Goal: Contribute content: Contribute content

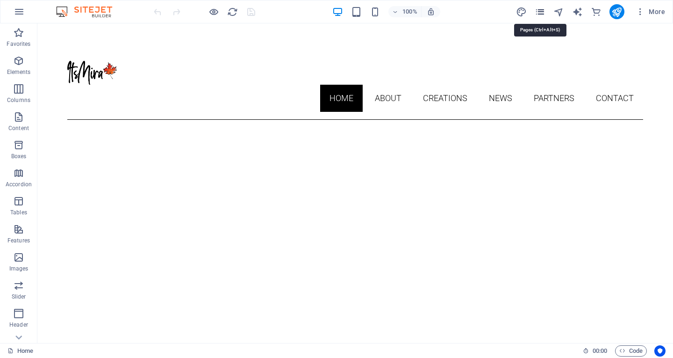
click at [541, 7] on icon "pages" at bounding box center [540, 12] width 11 height 11
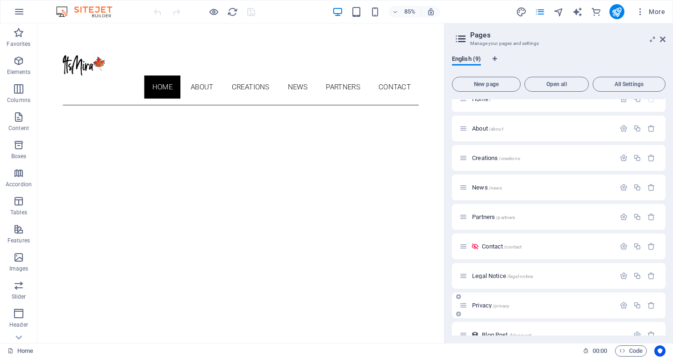
scroll to position [29, 0]
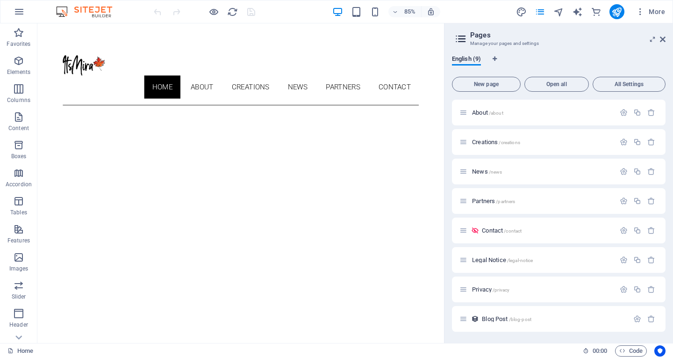
drag, startPoint x: 526, startPoint y: 316, endPoint x: 534, endPoint y: 319, distance: 8.4
click at [526, 316] on span "/blog-post" at bounding box center [520, 318] width 22 height 5
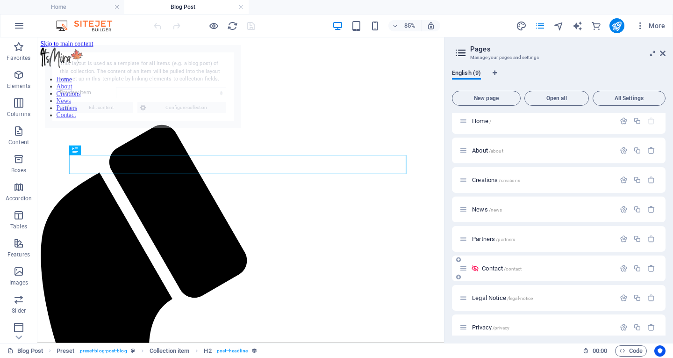
scroll to position [0, 0]
select select "68a74643cf517b3c700e7a01"
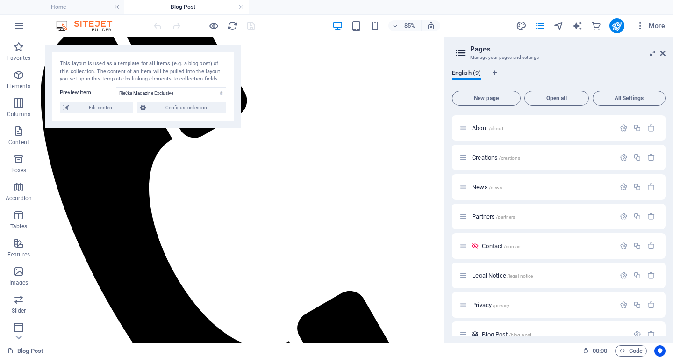
scroll to position [43, 0]
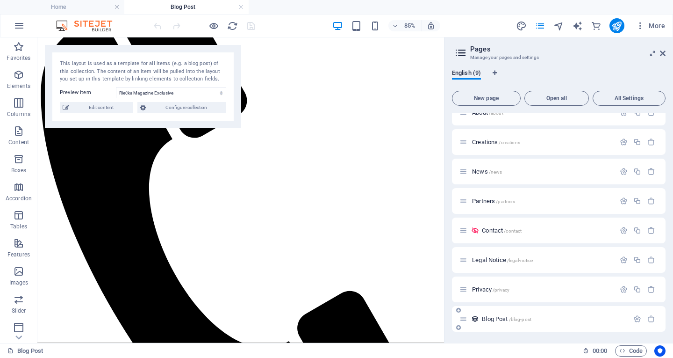
click at [457, 327] on icon at bounding box center [458, 327] width 5 height 6
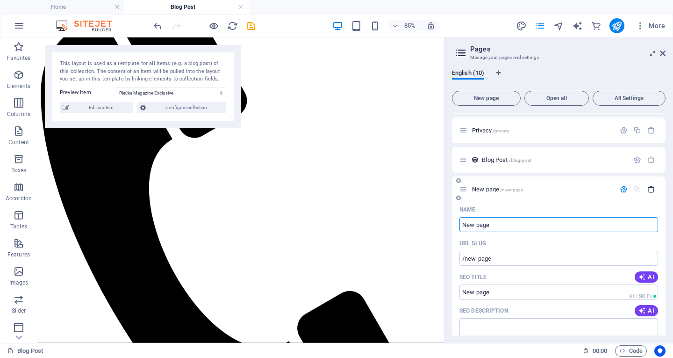
click at [649, 187] on icon "button" at bounding box center [651, 189] width 8 height 8
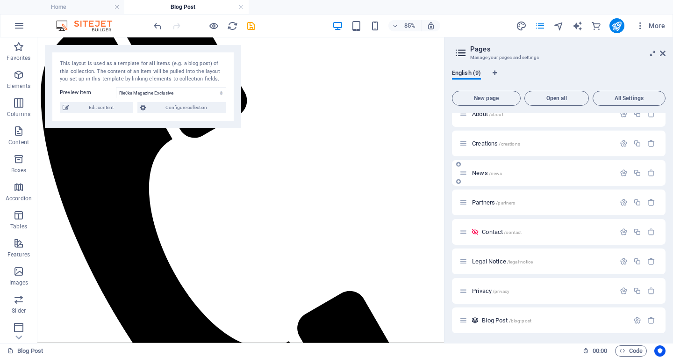
scroll to position [43, 0]
click at [635, 318] on icon "button" at bounding box center [637, 319] width 8 height 8
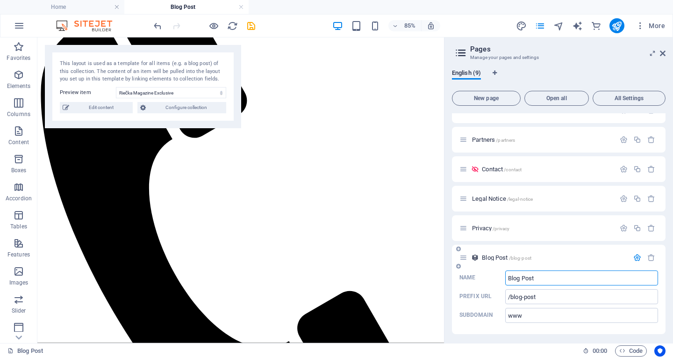
scroll to position [107, 0]
click at [614, 250] on div "Blog Post /blog-post" at bounding box center [544, 255] width 169 height 11
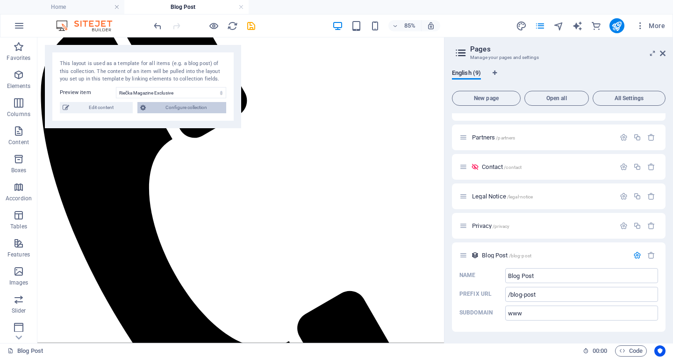
click at [201, 102] on span "Configure collection" at bounding box center [186, 107] width 75 height 11
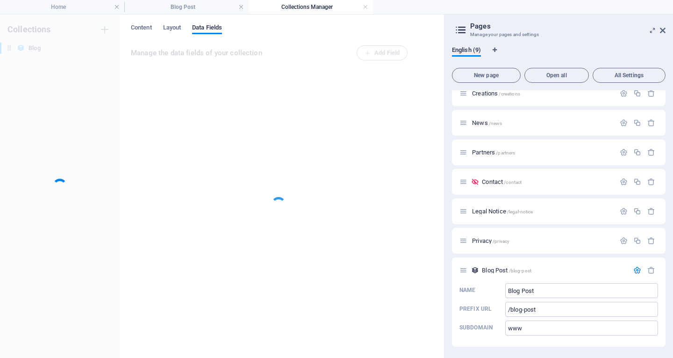
scroll to position [69, 0]
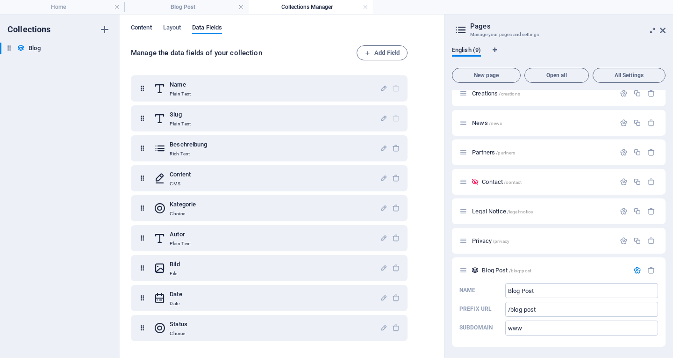
click at [138, 24] on span "Content" at bounding box center [141, 28] width 21 height 13
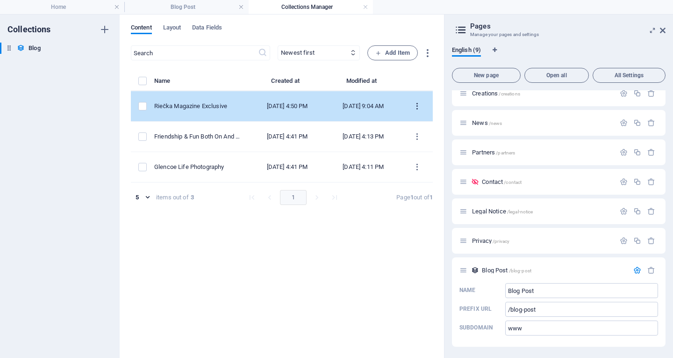
click at [418, 101] on button "items list" at bounding box center [417, 106] width 16 height 15
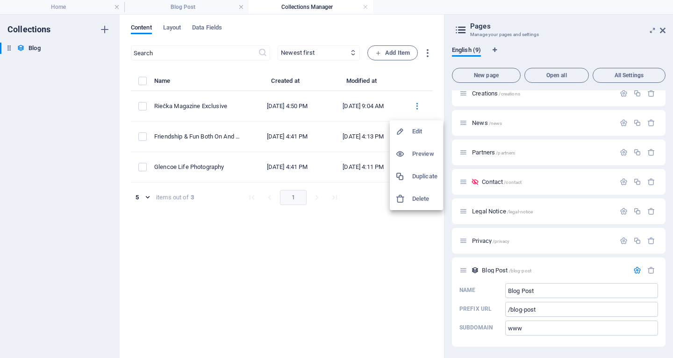
click at [412, 172] on h6 "Duplicate" at bounding box center [424, 176] width 25 height 11
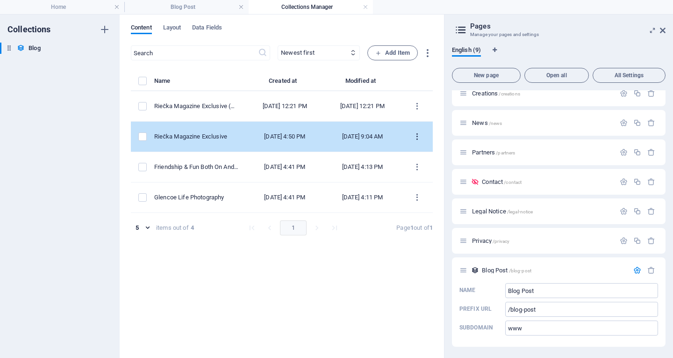
click at [418, 136] on icon "items list" at bounding box center [417, 136] width 9 height 9
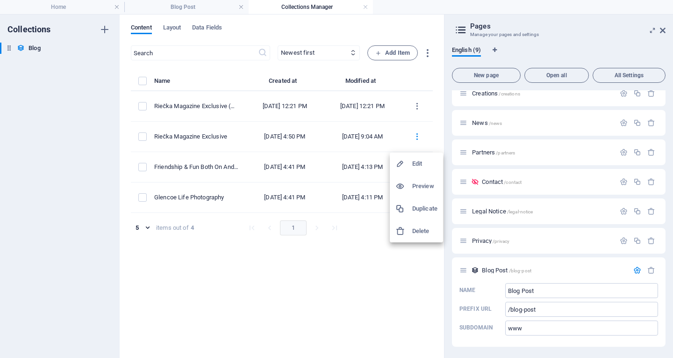
click at [214, 137] on div at bounding box center [336, 179] width 673 height 358
click at [214, 137] on div "Edit Preview Duplicate Delete" at bounding box center [336, 182] width 673 height 352
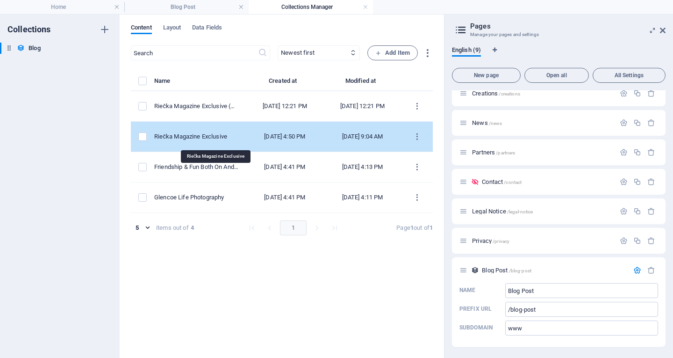
click at [215, 137] on div "Riečka Magazine Exclusive" at bounding box center [196, 136] width 84 height 8
select select "Category 1"
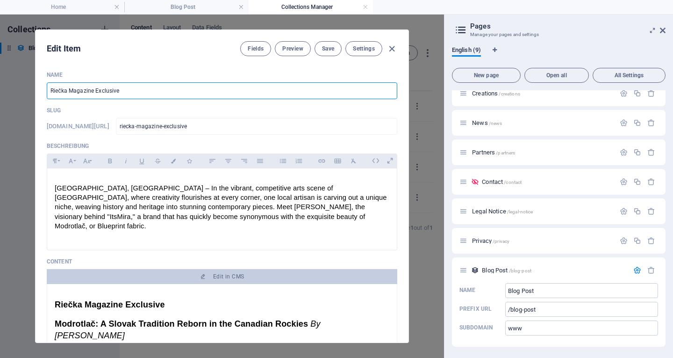
drag, startPoint x: 141, startPoint y: 91, endPoint x: 16, endPoint y: 82, distance: 125.6
click at [16, 82] on div "Edit Item Fields Preview Save Settings Name Riečka Magazine Exclusive ​ Slug ww…" at bounding box center [222, 185] width 444 height 343
paste input "Exkluzívny článok pre magazín Riecka"
type input "Exkluzívny článok pre magazín Riecka"
type input "exkluzivny-clanok-pre-magazin-riecka"
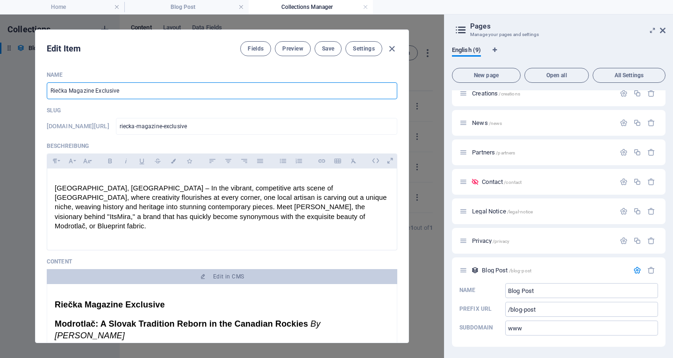
type input "exkluzivny-clanok-pre-magazin-riecka"
type input "Exkluzívny článok pre magazín Riecka"
click at [174, 200] on span "[GEOGRAPHIC_DATA], [GEOGRAPHIC_DATA] – In the vibrant, competitive arts scene o…" at bounding box center [222, 206] width 334 height 45
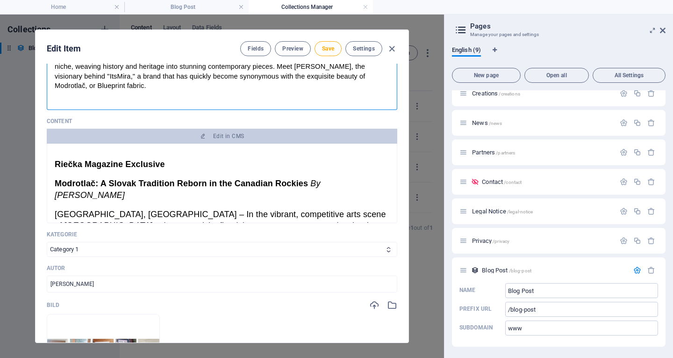
scroll to position [47, 0]
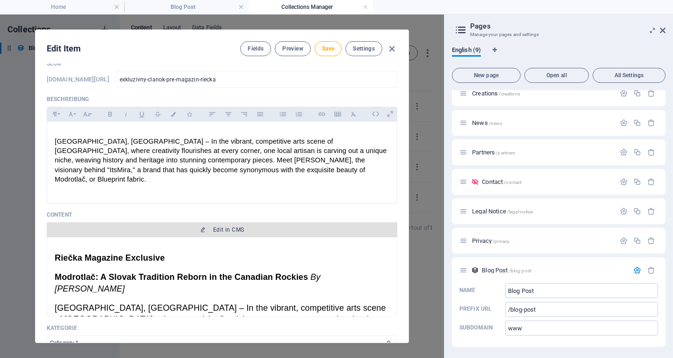
click at [227, 226] on span "Edit in CMS" at bounding box center [228, 229] width 31 height 7
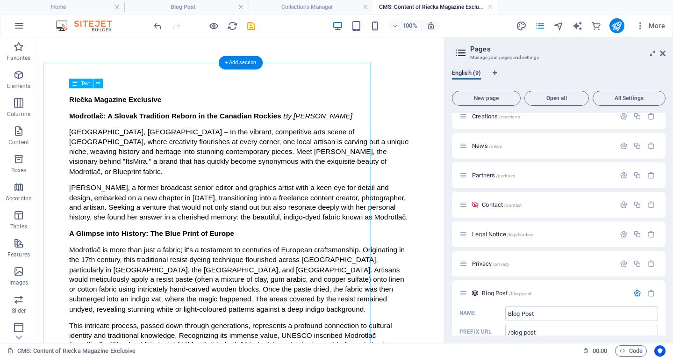
scroll to position [0, 0]
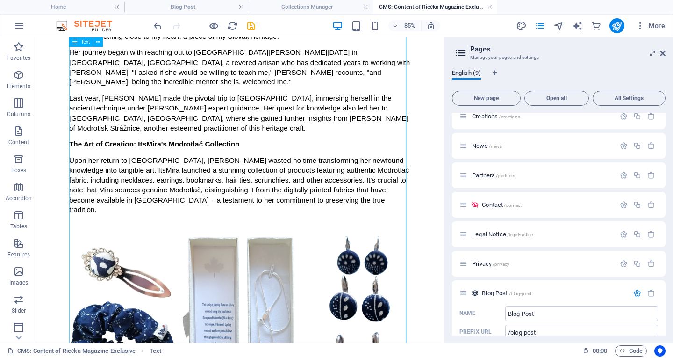
scroll to position [514, 0]
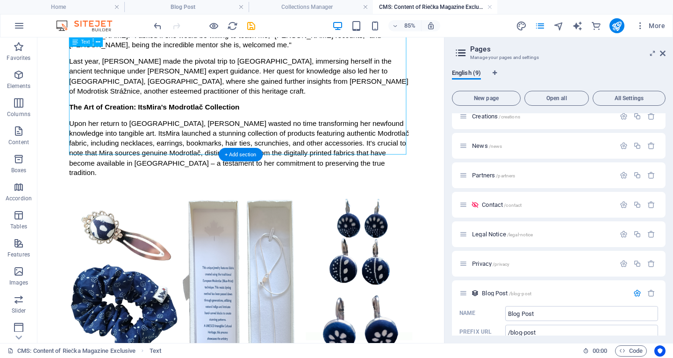
drag, startPoint x: 346, startPoint y: 162, endPoint x: 233, endPoint y: 134, distance: 116.7
drag, startPoint x: 341, startPoint y: 162, endPoint x: 189, endPoint y: 123, distance: 156.8
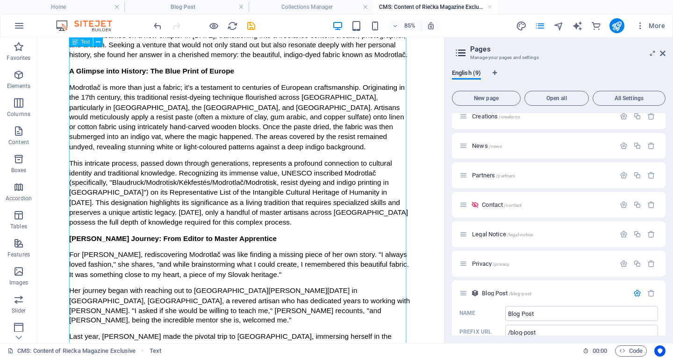
scroll to position [0, 0]
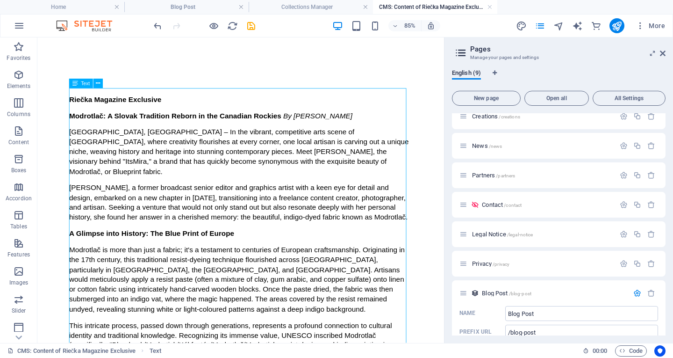
click at [78, 84] on div "Text" at bounding box center [81, 83] width 24 height 9
click at [76, 82] on icon at bounding box center [75, 83] width 6 height 9
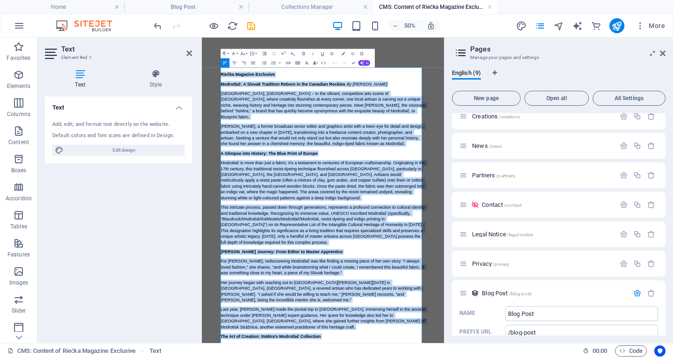
drag, startPoint x: 473, startPoint y: 487, endPoint x: 343, endPoint y: 220, distance: 296.9
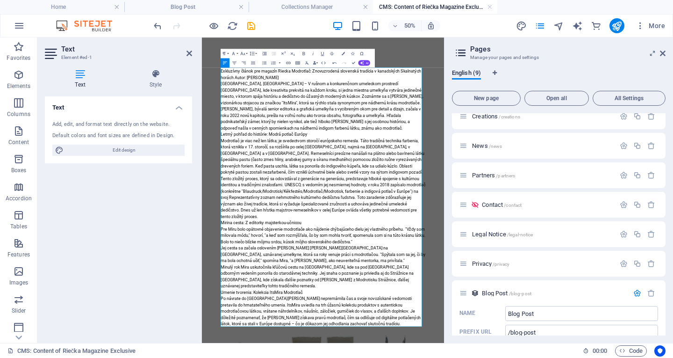
click at [426, 101] on p "Exkluzívny článok pre magazín Riecka Modrotlač: Znovuzrodená slovenská tradícia…" at bounding box center [443, 109] width 409 height 25
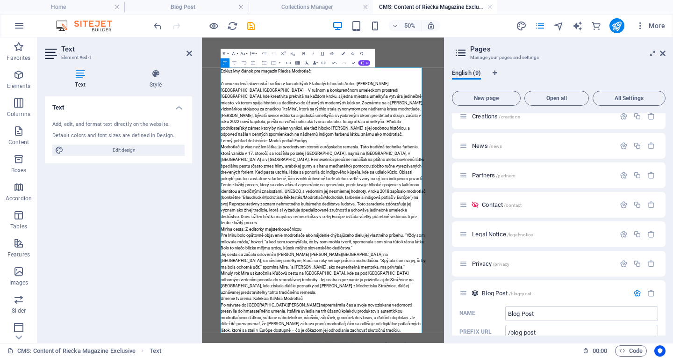
click at [575, 126] on p "Znovuzrodená slovenská tradícia v kanadských Skalnatých horách Autor: [PERSON_N…" at bounding box center [443, 128] width 409 height 13
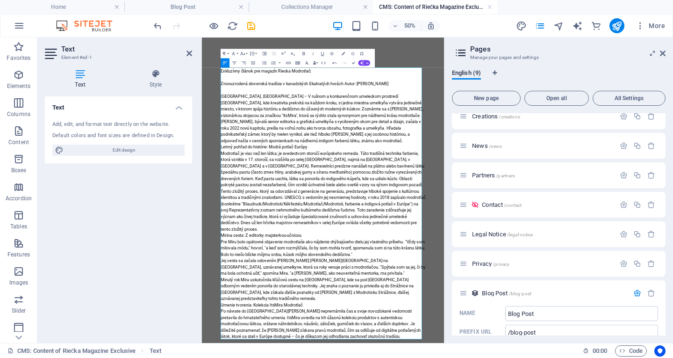
click at [349, 196] on p "[GEOGRAPHIC_DATA], [GEOGRAPHIC_DATA] – V rušnom a konkurenčnom umeleckom prostr…" at bounding box center [443, 173] width 409 height 50
click at [429, 193] on p "[GEOGRAPHIC_DATA], [GEOGRAPHIC_DATA] – V rušnom a konkurenčnom umeleckom prostr…" at bounding box center [443, 173] width 409 height 50
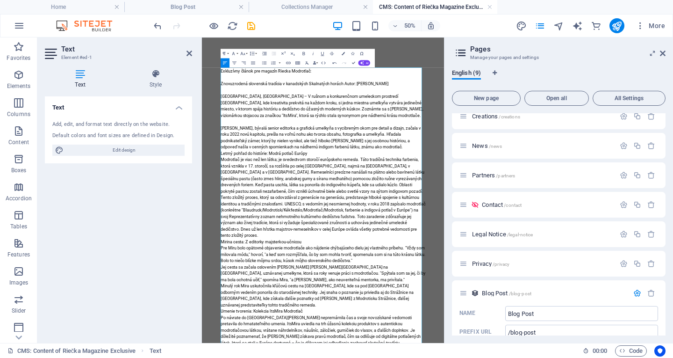
click at [515, 257] on p "[PERSON_NAME], bývalá senior editorka a grafická umelkyňa s vycibreným okom pre…" at bounding box center [443, 236] width 409 height 50
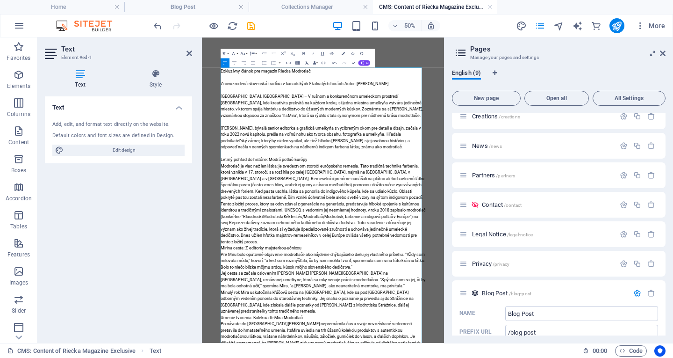
click at [426, 273] on p at bounding box center [443, 267] width 409 height 13
click at [420, 277] on p "Letmý pohľad do histórie: Modrá potlač Európy" at bounding box center [443, 280] width 409 height 13
drag, startPoint x: 417, startPoint y: 278, endPoint x: 240, endPoint y: 266, distance: 177.1
click at [270, 281] on strong "Letmý pohľad do histórie: Modrá potlač Európy" at bounding box center [325, 280] width 173 height 10
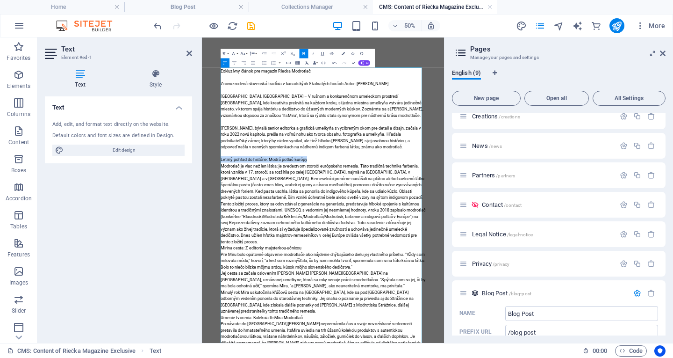
drag, startPoint x: 415, startPoint y: 280, endPoint x: 235, endPoint y: 285, distance: 180.0
click at [424, 272] on p at bounding box center [443, 267] width 409 height 13
click at [430, 274] on p "Letmý pohľad do histórie: Modrá potlač Európy" at bounding box center [443, 280] width 409 height 13
click at [420, 279] on p "Letmý pohľad do histórie: Modrá potlač Európy" at bounding box center [443, 280] width 409 height 13
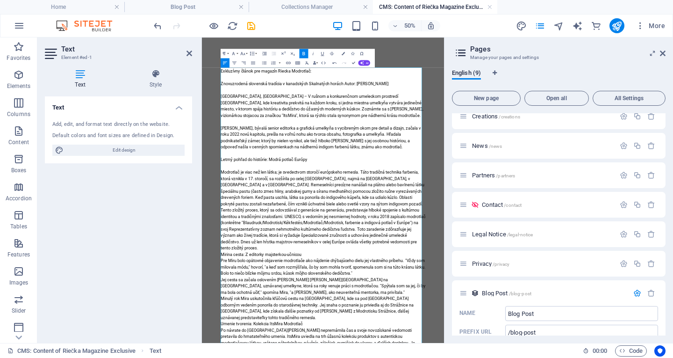
click at [411, 276] on strong "Letmý pohľad do histórie: Modrá potlač Európy" at bounding box center [325, 280] width 173 height 10
click at [412, 278] on strong "Letmý pohľad do histórie: Modrá potlač Európy" at bounding box center [325, 280] width 173 height 10
click at [383, 330] on p "Modrotlač je viac než [PERSON_NAME]; je svedectvom storočí európskeho remesla. …" at bounding box center [443, 337] width 409 height 76
click at [157, 72] on icon at bounding box center [155, 73] width 73 height 9
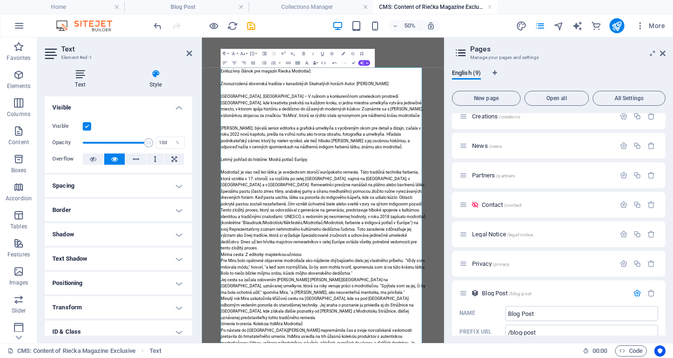
click at [79, 72] on icon at bounding box center [80, 73] width 71 height 9
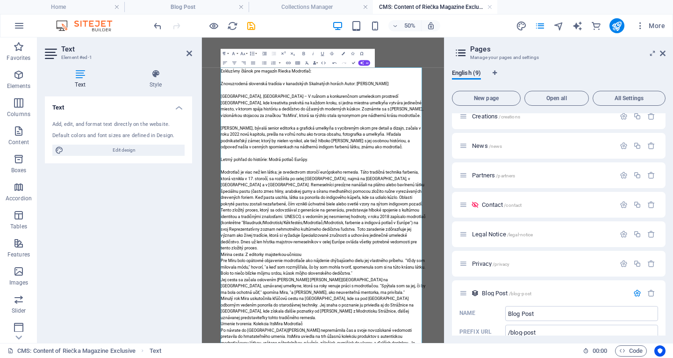
click at [567, 357] on p "Modrotlač je viac než [PERSON_NAME]; je svedectvom storočí európskeho remesla. …" at bounding box center [443, 337] width 409 height 76
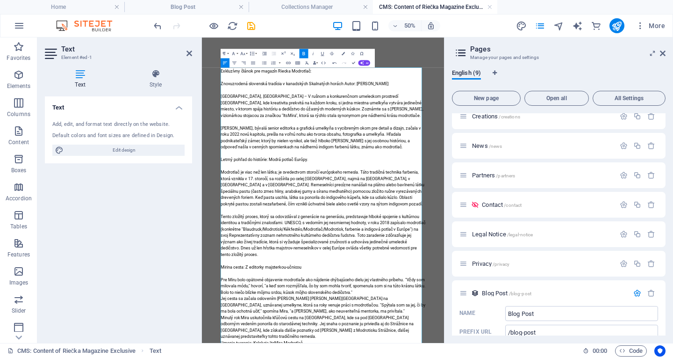
drag, startPoint x: 407, startPoint y: 494, endPoint x: 240, endPoint y: 482, distance: 167.8
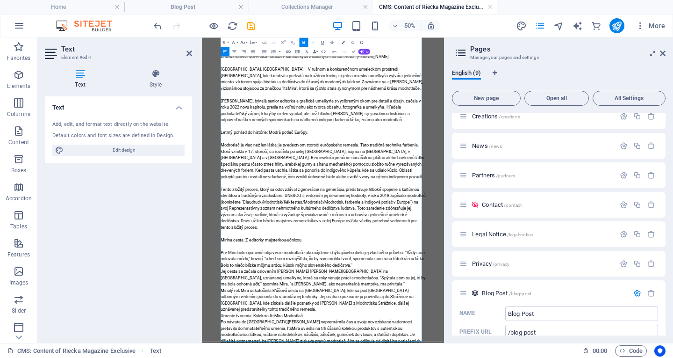
scroll to position [93, 0]
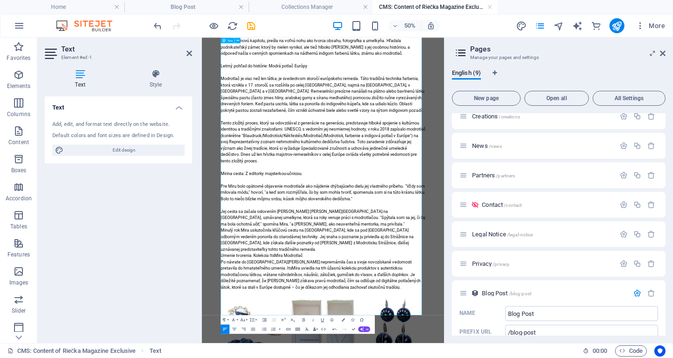
scroll to position [187, 0]
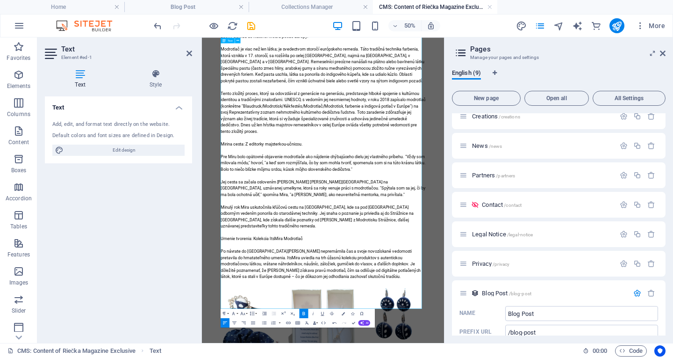
scroll to position [280, 0]
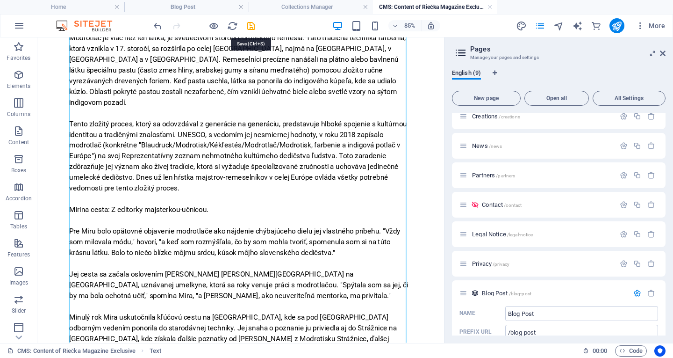
drag, startPoint x: 215, startPoint y: 14, endPoint x: 251, endPoint y: 30, distance: 40.0
click at [251, 23] on icon "save" at bounding box center [251, 26] width 11 height 11
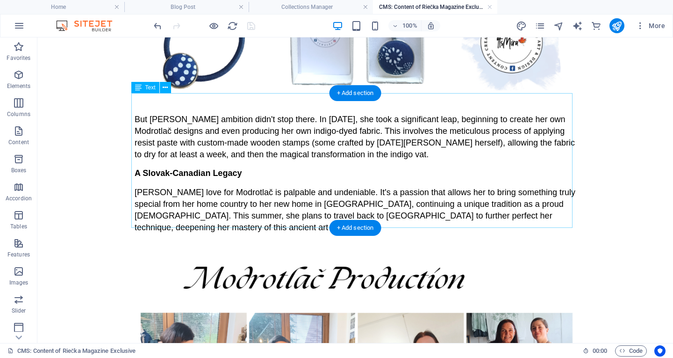
scroll to position [982, 0]
click at [233, 115] on div "But Mira's ambition didn't stop there. In June 2025, she took a significant lea…" at bounding box center [355, 173] width 441 height 134
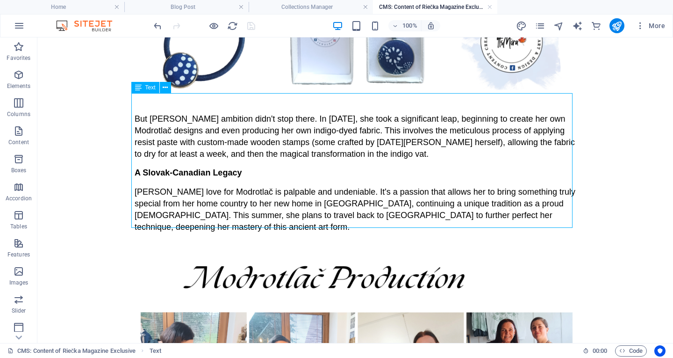
click at [140, 87] on icon at bounding box center [138, 87] width 7 height 11
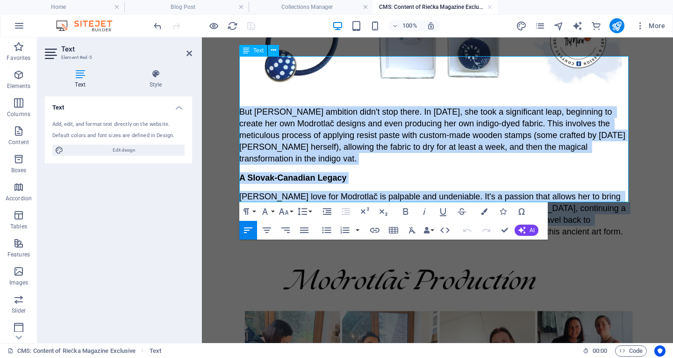
drag, startPoint x: 240, startPoint y: 67, endPoint x: 429, endPoint y: 185, distance: 222.6
click at [429, 185] on div "But Mira's ambition didn't stop there. In June 2025, she took a significant lea…" at bounding box center [437, 171] width 396 height 131
copy div "But Mira's ambition didn't stop there. In June 2025, she took a significant lea…"
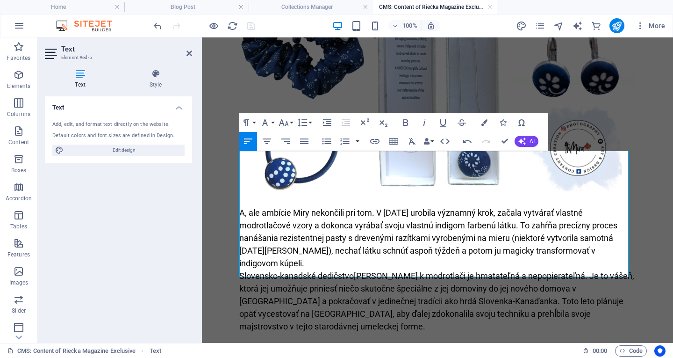
scroll to position [953, 0]
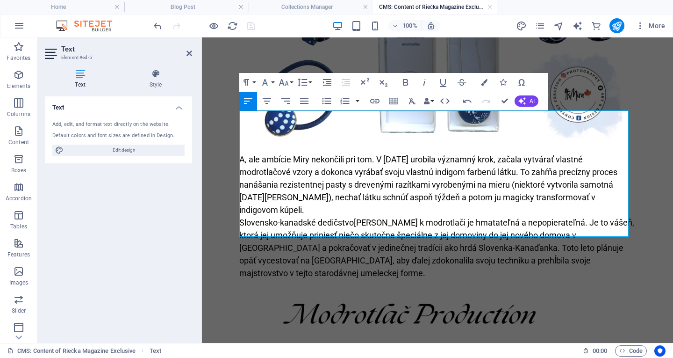
click at [312, 165] on p "A, ale ambície Miry nekončili pri tom. V júni 2025 urobila významný krok, začal…" at bounding box center [437, 184] width 396 height 63
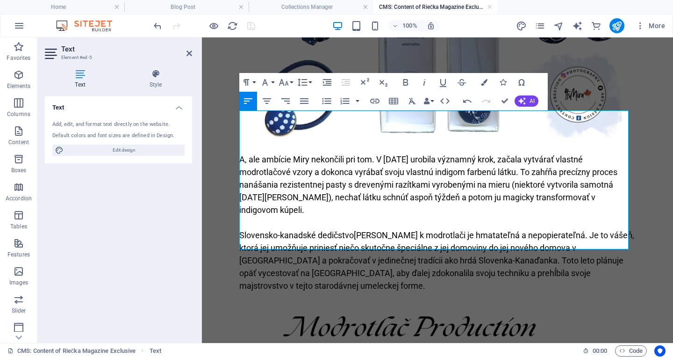
click at [356, 229] on p "Slovensko-kanadské dedičstvo Mirina láska k modrotlači je hmatateľná a nepopier…" at bounding box center [437, 260] width 396 height 63
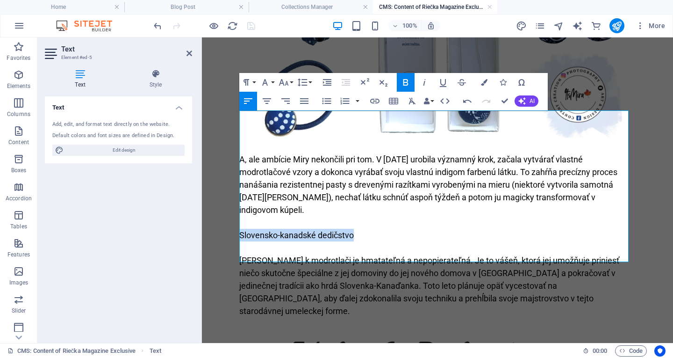
drag, startPoint x: 359, startPoint y: 191, endPoint x: 237, endPoint y: 187, distance: 122.1
click at [311, 216] on p at bounding box center [437, 222] width 396 height 13
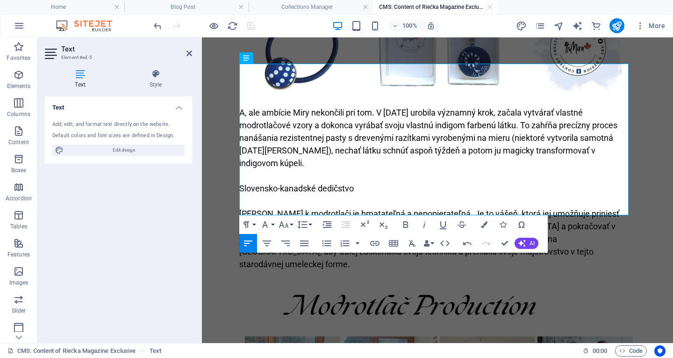
scroll to position [1011, 0]
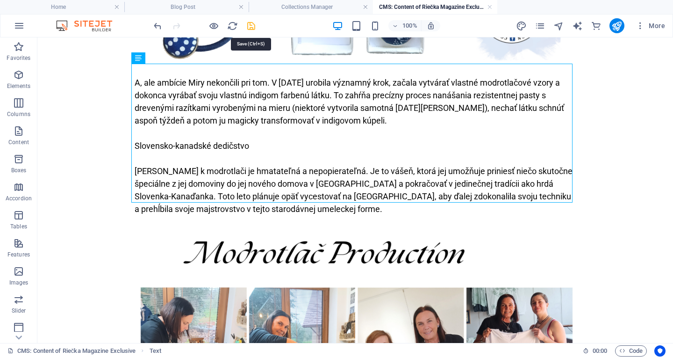
click at [251, 24] on icon "save" at bounding box center [251, 26] width 11 height 11
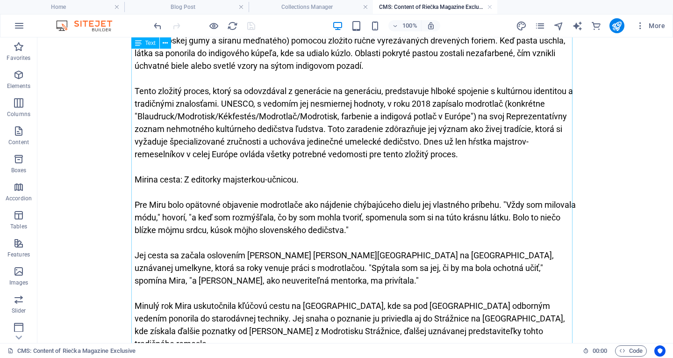
scroll to position [283, 0]
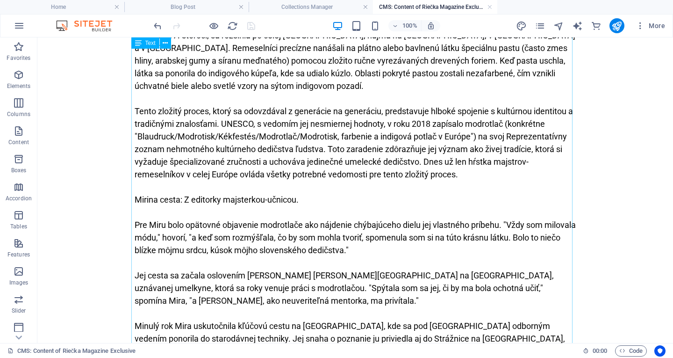
click at [138, 47] on icon at bounding box center [138, 42] width 7 height 11
click at [140, 43] on icon at bounding box center [138, 42] width 7 height 11
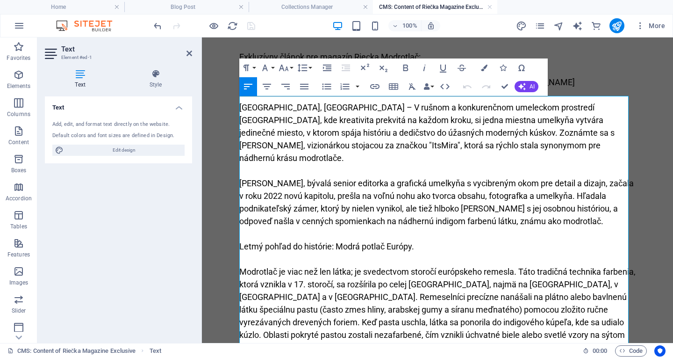
scroll to position [93, 0]
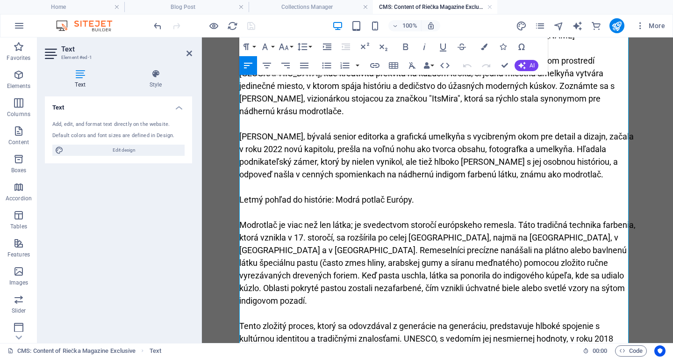
click at [426, 193] on p "Letmý pohľad do histórie: Modrá potlač Európy." at bounding box center [437, 199] width 396 height 13
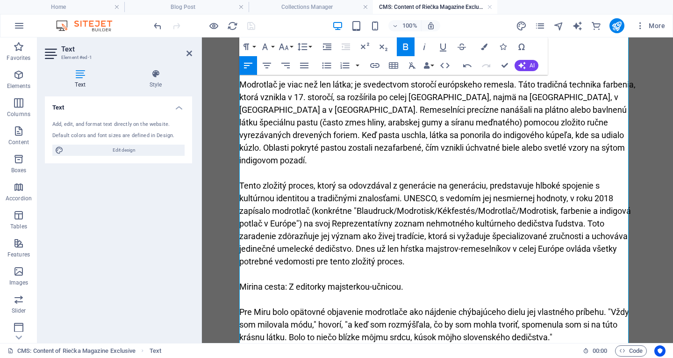
scroll to position [327, 0]
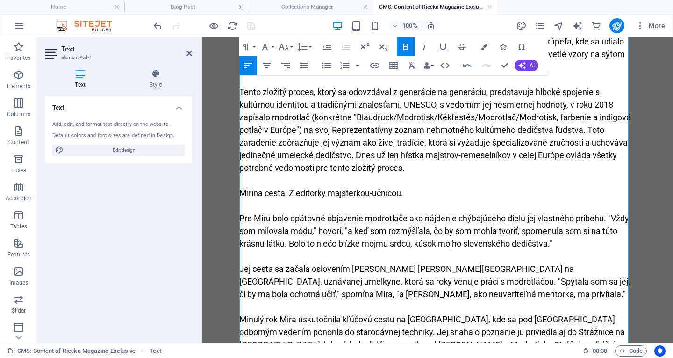
click at [406, 187] on p "Mirina cesta: Z editorky majsterkou-učnicou." at bounding box center [437, 193] width 396 height 13
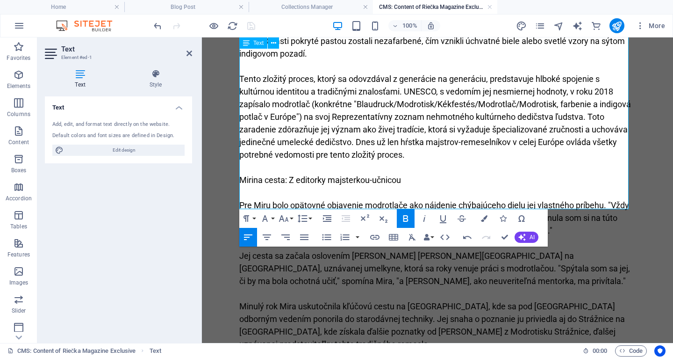
scroll to position [280, 0]
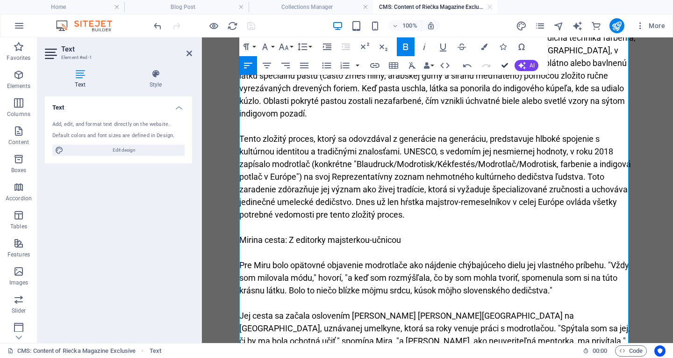
drag, startPoint x: 504, startPoint y: 63, endPoint x: 449, endPoint y: 62, distance: 55.2
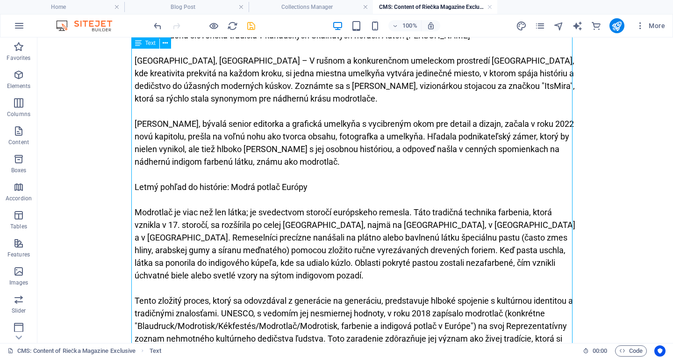
scroll to position [0, 0]
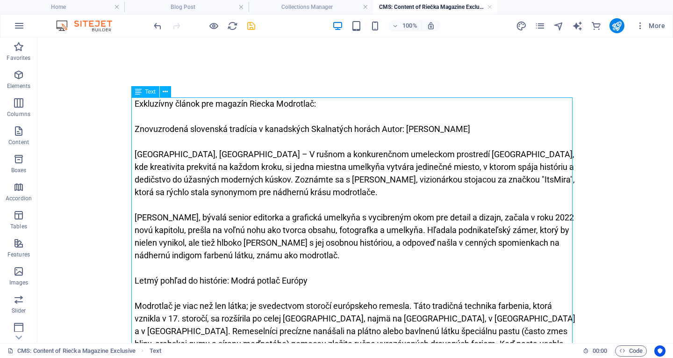
click at [139, 91] on icon at bounding box center [138, 91] width 7 height 11
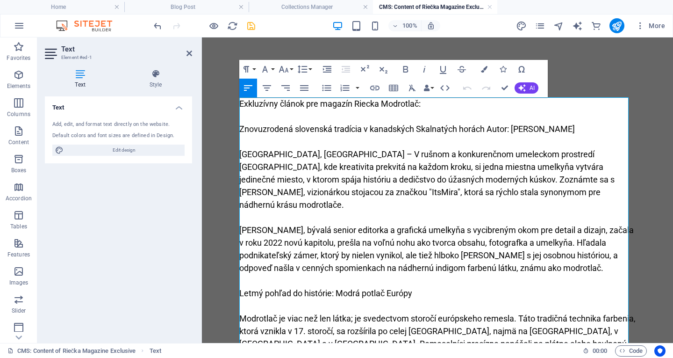
click at [420, 102] on p "Exkluzívny článok pre magazín Riecka Modrotlač:" at bounding box center [437, 103] width 396 height 13
click at [596, 151] on p "[GEOGRAPHIC_DATA], [GEOGRAPHIC_DATA] – V rušnom a konkurenčnom umeleckom prostr…" at bounding box center [437, 179] width 396 height 63
copy p "á"
click at [461, 102] on p "Exkluzívny článok pre magazín Riecka Modrotlač (Slovenska Verzia) :" at bounding box center [437, 103] width 396 height 13
click at [463, 103] on p "Exkluzívny článok pre magazín Riecka Modrotlač (Slovenska Verzia) :" at bounding box center [437, 103] width 396 height 13
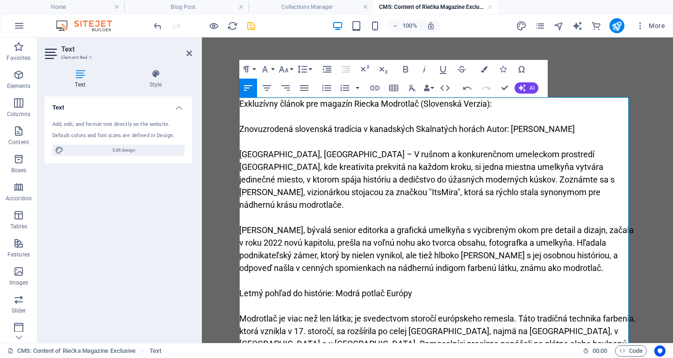
click at [511, 107] on p "Exkluzívny článok pre magazín Riecka Modrotlač (Slovenská Verzia):" at bounding box center [437, 103] width 396 height 13
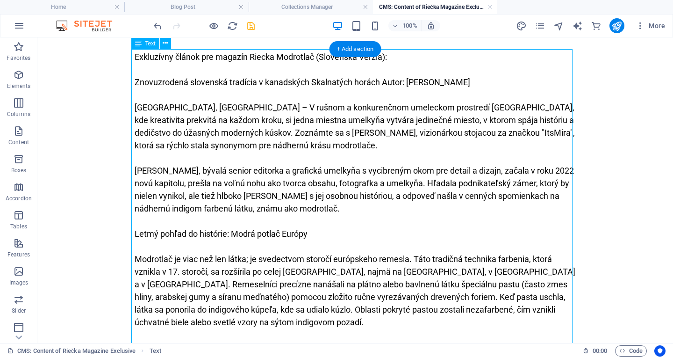
scroll to position [93, 0]
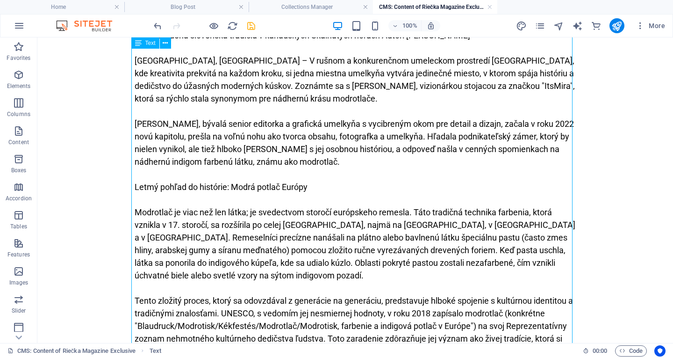
click at [179, 123] on div "Exkluzívny článok pre magazín Riecka Modrotlač (Slovenská Verzia): Znovuzrodená…" at bounding box center [355, 332] width 441 height 656
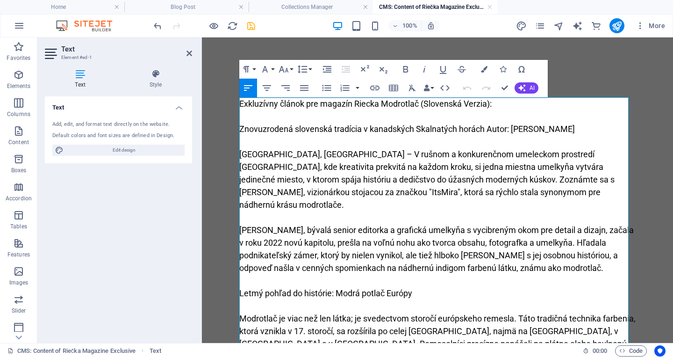
click at [286, 223] on p "[PERSON_NAME], bývalá senior editorka a grafická umelkyňa s vycibreným okom pre…" at bounding box center [437, 248] width 396 height 50
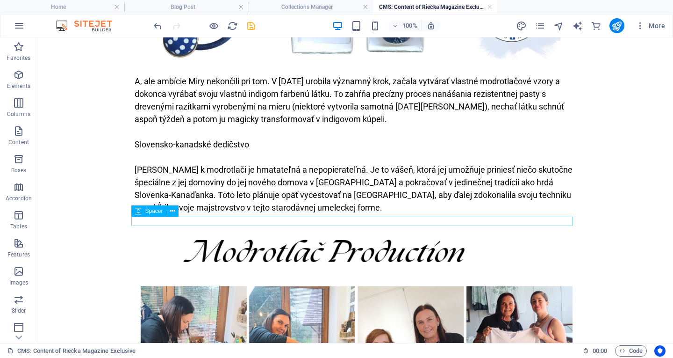
scroll to position [1028, 0]
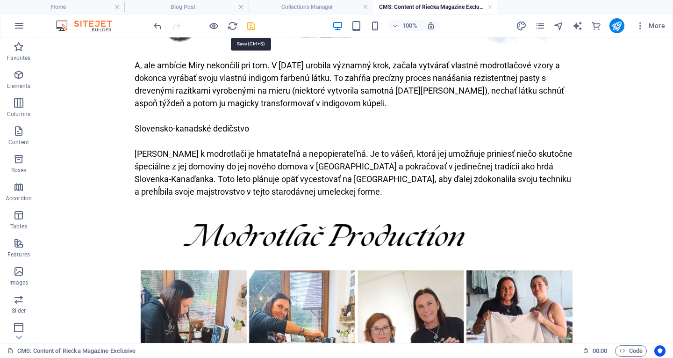
drag, startPoint x: 251, startPoint y: 23, endPoint x: 224, endPoint y: 6, distance: 32.3
click at [251, 23] on icon "save" at bounding box center [251, 26] width 11 height 11
click at [77, 6] on h4 "Home" at bounding box center [62, 7] width 124 height 10
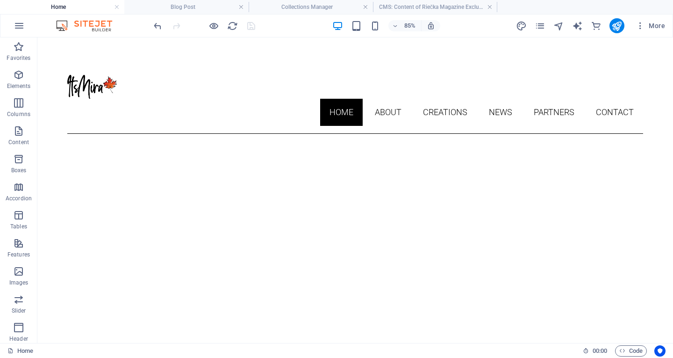
scroll to position [0, 0]
click at [617, 24] on icon "publish" at bounding box center [616, 26] width 11 height 11
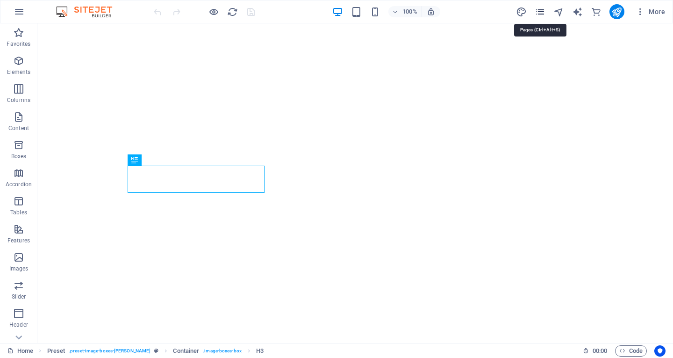
click at [542, 8] on icon "pages" at bounding box center [540, 12] width 11 height 11
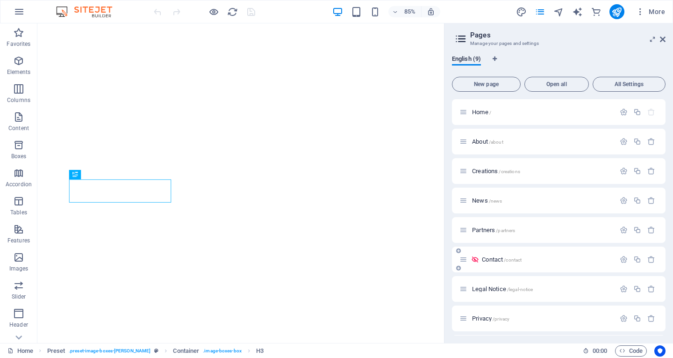
scroll to position [29, 0]
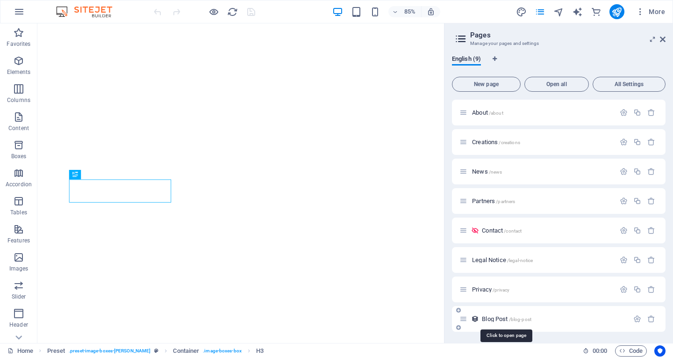
click at [498, 317] on span "Blog Post /blog-post" at bounding box center [507, 318] width 50 height 7
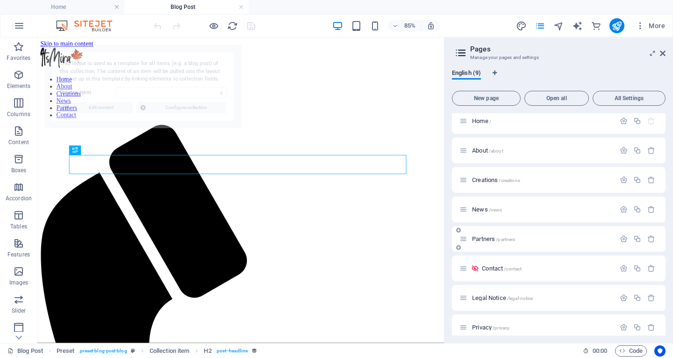
scroll to position [0, 0]
select select "68b6c526f6962809470469e4"
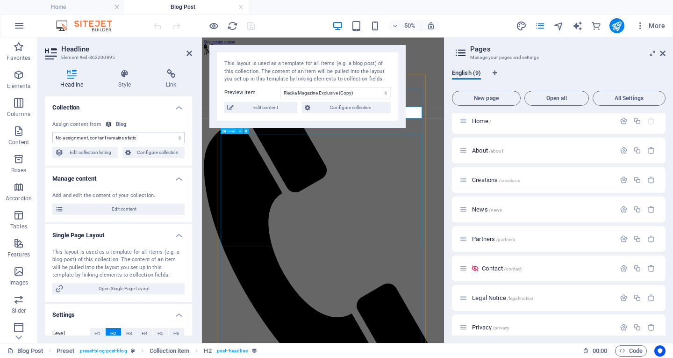
select select "name"
click at [257, 106] on span "Edit content" at bounding box center [266, 107] width 58 height 11
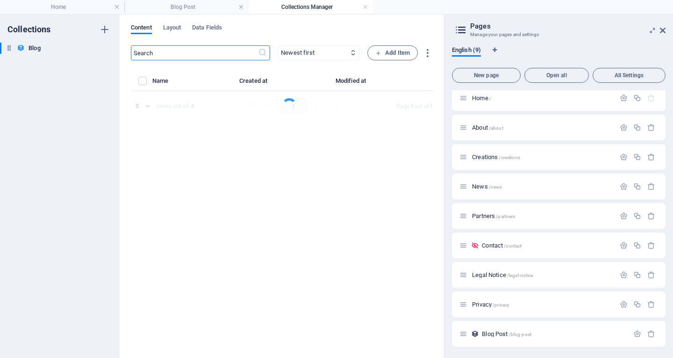
select select "Category 1"
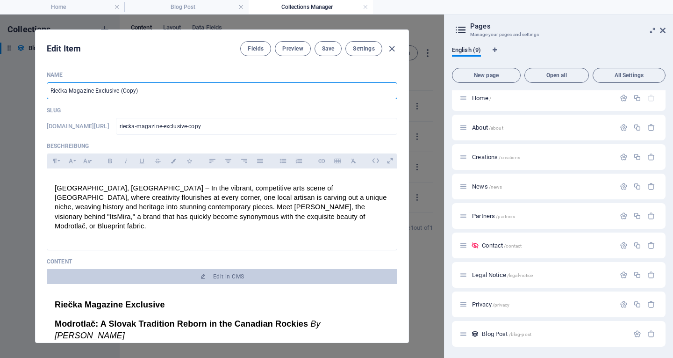
drag, startPoint x: 149, startPoint y: 90, endPoint x: 36, endPoint y: 82, distance: 113.8
click at [36, 82] on div "Name Riečka Magazine Exclusive (Copy) ​ Slug [DOMAIN_NAME][URL] riecka-magazine…" at bounding box center [222, 203] width 373 height 279
paste input "Exkluzívny článok pre magazín Riecka"
type input "Exkluzívny článok pre magazín Riecka"
type input "exkluzivny-clanok-pre-magazin-riecka"
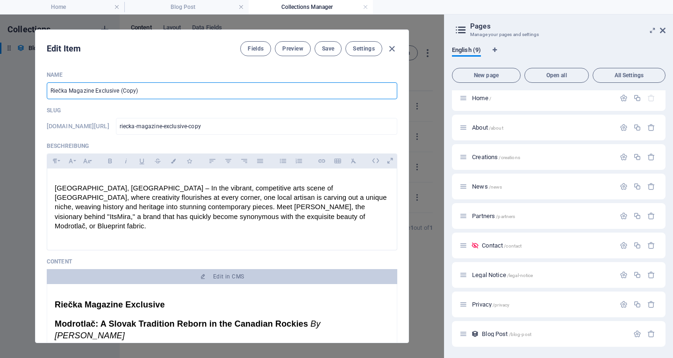
type input "exkluzivny-clanok-pre-magazin-riecka"
click at [140, 89] on input "Exkluzívny článok pre magazín Riecka" at bounding box center [222, 90] width 351 height 17
paste input "č"
click at [171, 91] on input "Exkluzívny článok pre magazín Riečka" at bounding box center [222, 90] width 351 height 17
type input "Exkluzívny článok pre magazín Riečka"
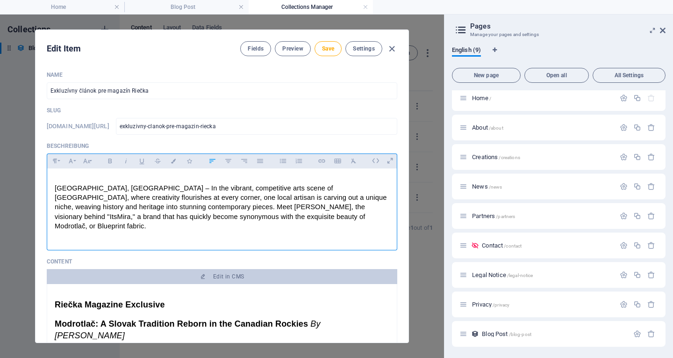
click at [226, 200] on span "[GEOGRAPHIC_DATA], [GEOGRAPHIC_DATA] – In the vibrant, competitive arts scene o…" at bounding box center [222, 206] width 334 height 45
click at [278, 214] on p "[GEOGRAPHIC_DATA], [GEOGRAPHIC_DATA] – In the vibrant, competitive arts scene o…" at bounding box center [222, 206] width 335 height 47
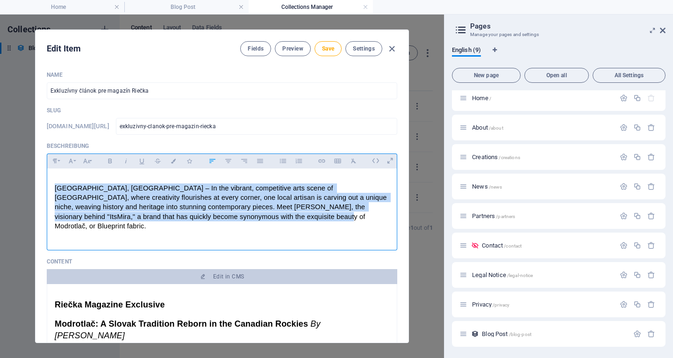
drag, startPoint x: 245, startPoint y: 215, endPoint x: 46, endPoint y: 188, distance: 200.5
click at [46, 188] on div "Name Exkluzívny článok pre magazín Riečka ​ Slug [DOMAIN_NAME][URL] exkluzivny-…" at bounding box center [222, 203] width 373 height 279
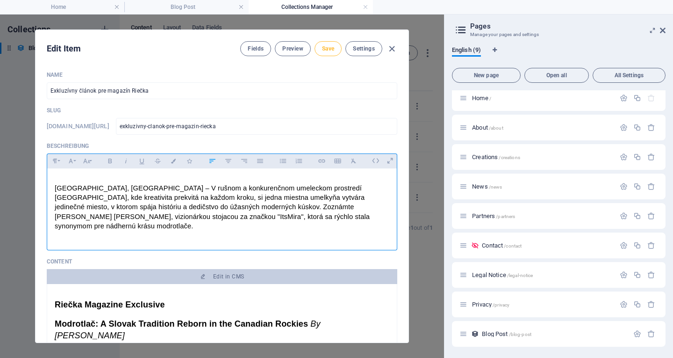
click at [326, 47] on span "Save" at bounding box center [328, 48] width 12 height 7
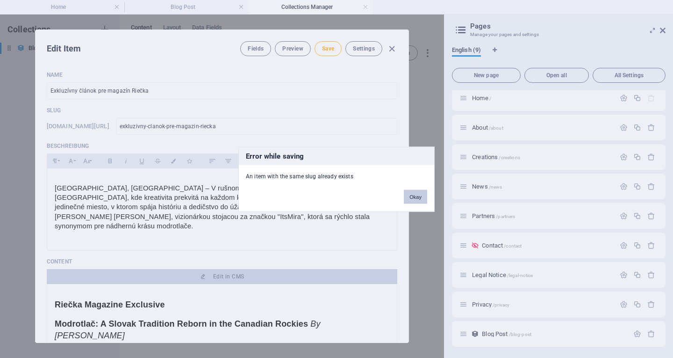
click at [414, 199] on button "Okay" at bounding box center [415, 196] width 23 height 14
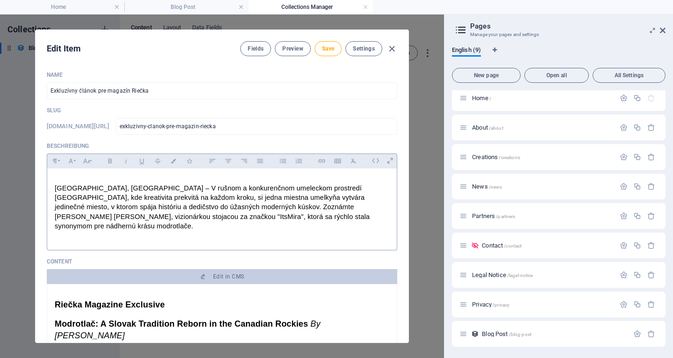
click at [269, 222] on div "[GEOGRAPHIC_DATA], [GEOGRAPHIC_DATA] – V rušnom a konkurenčnom umeleckom prostr…" at bounding box center [222, 206] width 350 height 77
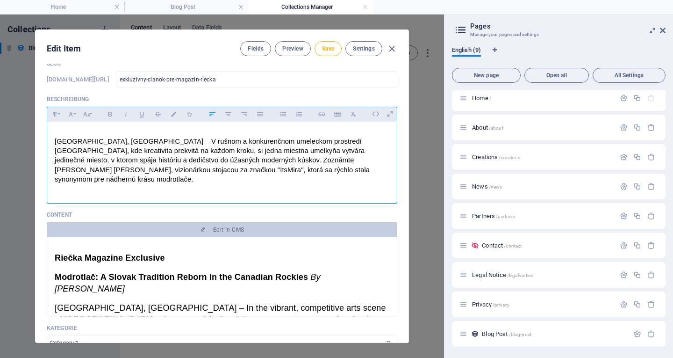
click at [264, 169] on p "[GEOGRAPHIC_DATA], [GEOGRAPHIC_DATA] – V rušnom a konkurenčnom umeleckom prostr…" at bounding box center [222, 159] width 335 height 47
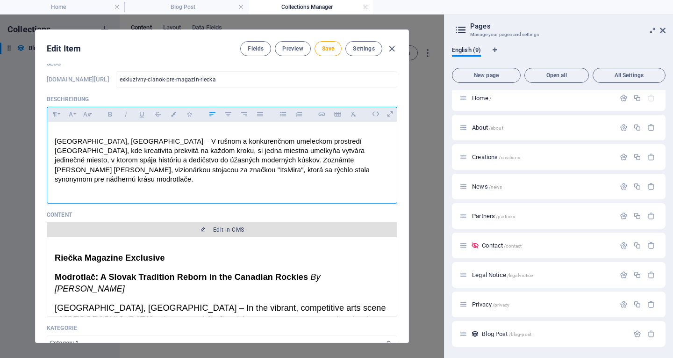
click at [211, 226] on span "Edit in CMS" at bounding box center [221, 229] width 343 height 7
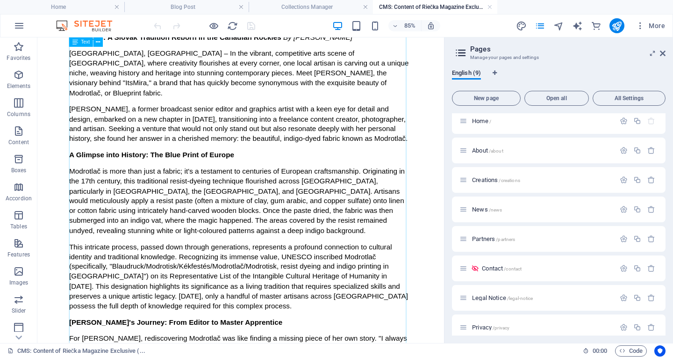
scroll to position [0, 0]
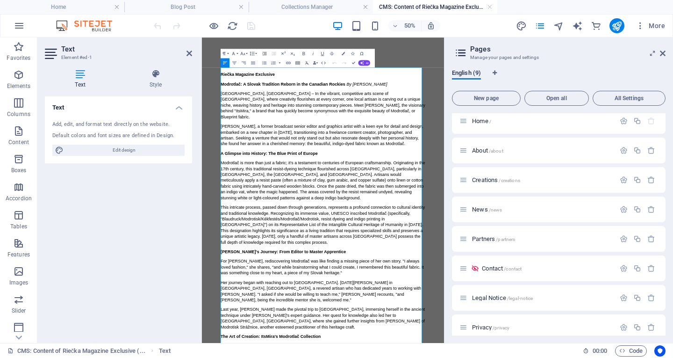
click at [277, 151] on span "[GEOGRAPHIC_DATA], [GEOGRAPHIC_DATA] – In the vibrant, competitive arts scene o…" at bounding box center [444, 172] width 411 height 56
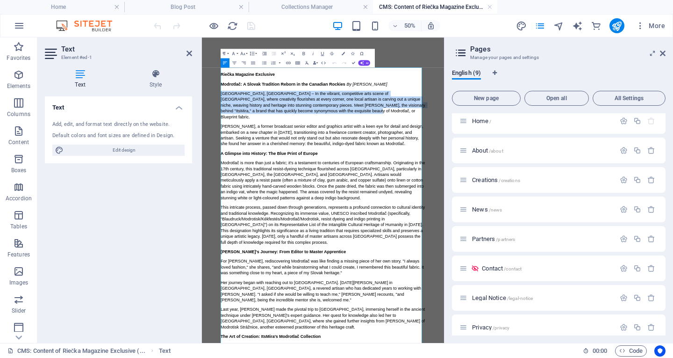
drag, startPoint x: 241, startPoint y: 145, endPoint x: 510, endPoint y: 179, distance: 271.9
click at [510, 179] on p "[GEOGRAPHIC_DATA], [GEOGRAPHIC_DATA] – In the vibrant, competitive arts scene o…" at bounding box center [443, 172] width 409 height 58
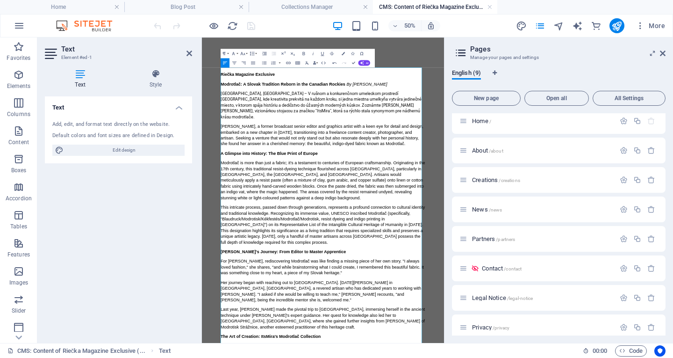
click at [346, 109] on span "Riečka Magazine Exclusive" at bounding box center [293, 110] width 108 height 9
drag, startPoint x: 582, startPoint y: 128, endPoint x: 219, endPoint y: 109, distance: 363.2
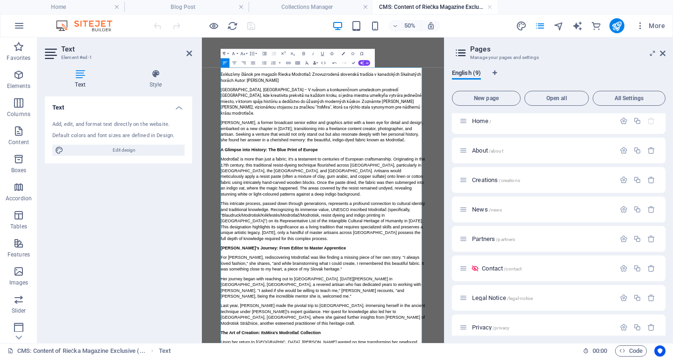
click at [425, 107] on p "Exkluzívny článok pre magazín Riecka Modrotlač: Znovuzrodená slovenská tradícia…" at bounding box center [443, 116] width 409 height 23
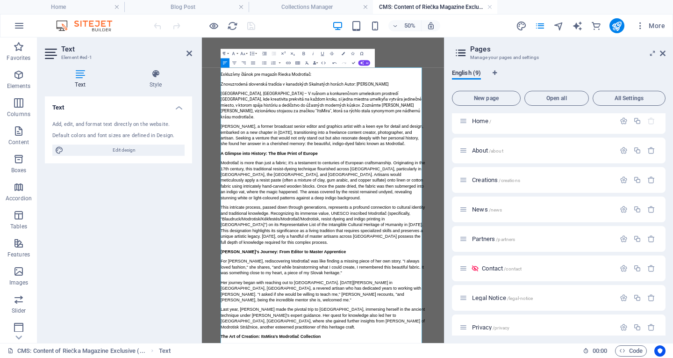
click at [453, 111] on p "Exkluzívny článok pre magazín Riecka Modrotlač:" at bounding box center [443, 111] width 409 height 12
click at [382, 112] on p "Exkluzívny článok pre magazín Riecka Modrotlač:" at bounding box center [443, 111] width 409 height 12
click at [364, 129] on p "Znovuzrodená slovenská tradícia v kanadských Skalnatých horách Autor: [PERSON_N…" at bounding box center [443, 130] width 409 height 12
click at [363, 109] on p "Exkluzívny článok pre magazín Riecka Modrotlač:" at bounding box center [443, 111] width 409 height 12
drag, startPoint x: 428, startPoint y: 109, endPoint x: 468, endPoint y: 95, distance: 43.0
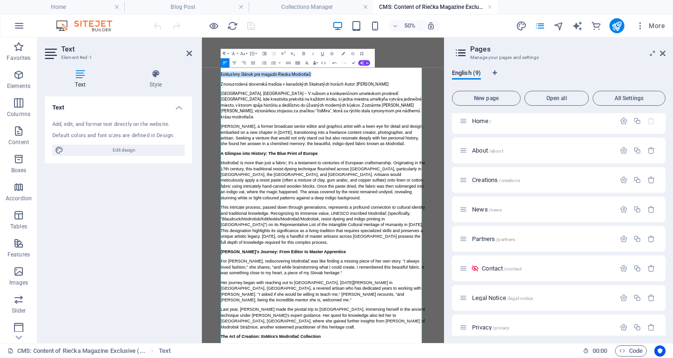
click at [366, 127] on p "Znovuzrodená slovenská tradícia v kanadských Skalnatých horách Autor: [PERSON_N…" at bounding box center [443, 130] width 409 height 12
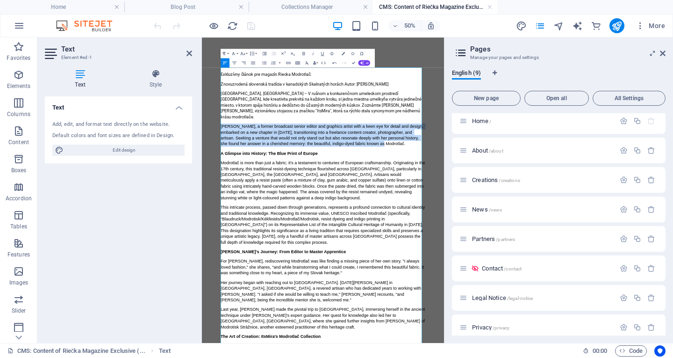
drag, startPoint x: 556, startPoint y: 236, endPoint x: 229, endPoint y: 204, distance: 329.2
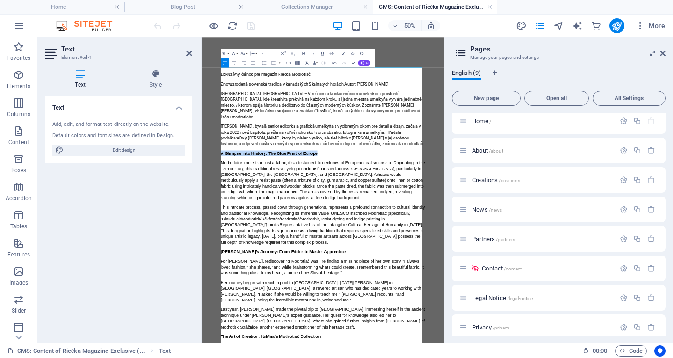
drag, startPoint x: 396, startPoint y: 253, endPoint x: 207, endPoint y: 252, distance: 188.9
click at [379, 262] on p "Letmý pohľad do histórie: Modrá potlač Európy" at bounding box center [443, 268] width 409 height 12
click at [404, 262] on p "Letmý pohľad do histórie: Modrá potlač Európy" at bounding box center [443, 268] width 409 height 12
drag, startPoint x: 360, startPoint y: 253, endPoint x: 218, endPoint y: 261, distance: 142.4
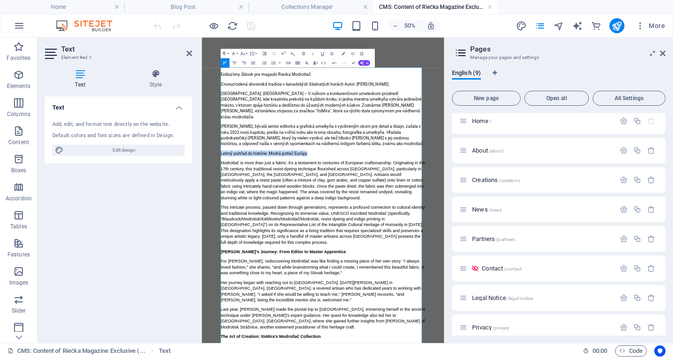
click at [303, 50] on button "Bold" at bounding box center [304, 53] width 9 height 9
click at [431, 262] on p "Letmý pohľad do histórie: Modrá potlač Európy" at bounding box center [443, 268] width 409 height 12
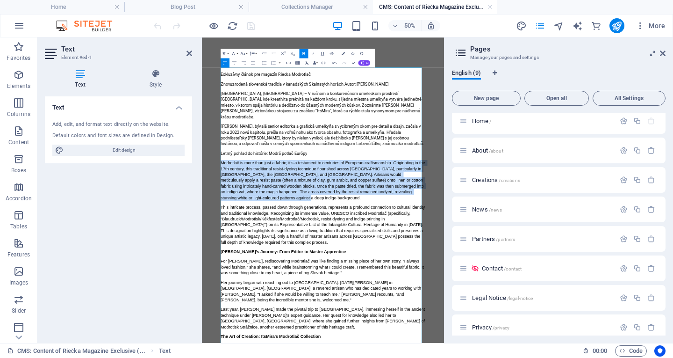
drag, startPoint x: 242, startPoint y: 273, endPoint x: 413, endPoint y: 341, distance: 184.5
click at [413, 341] on p "Modrotlač is more than just a fabric; it's a testament to centuries of European…" at bounding box center [443, 321] width 409 height 81
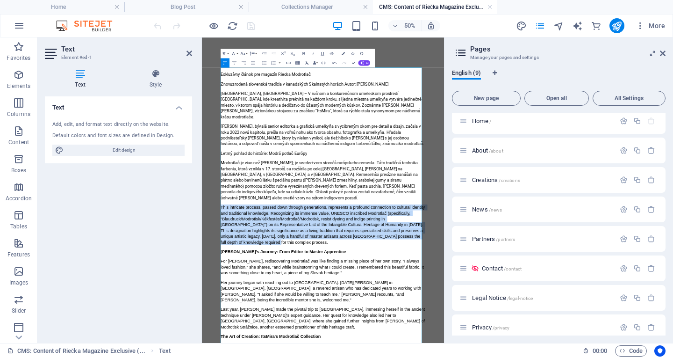
drag, startPoint x: 239, startPoint y: 352, endPoint x: 380, endPoint y: 419, distance: 155.6
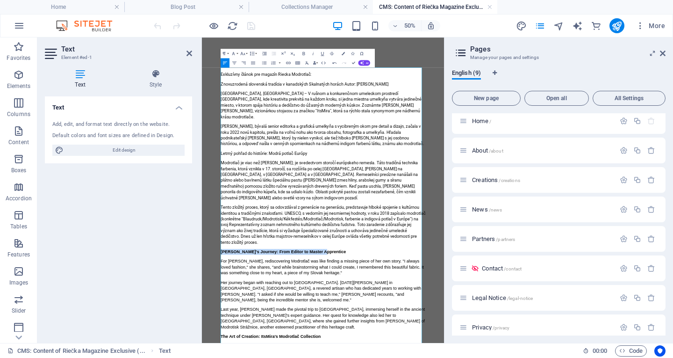
drag, startPoint x: 440, startPoint y: 442, endPoint x: 228, endPoint y: 444, distance: 211.8
drag, startPoint x: 416, startPoint y: 445, endPoint x: 259, endPoint y: 376, distance: 171.6
click at [304, 51] on icon "button" at bounding box center [304, 53] width 6 height 6
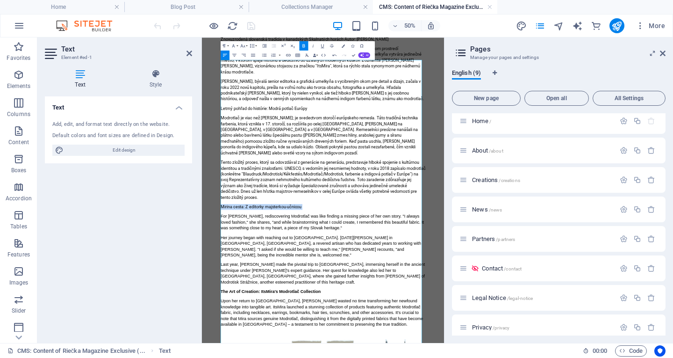
scroll to position [93, 0]
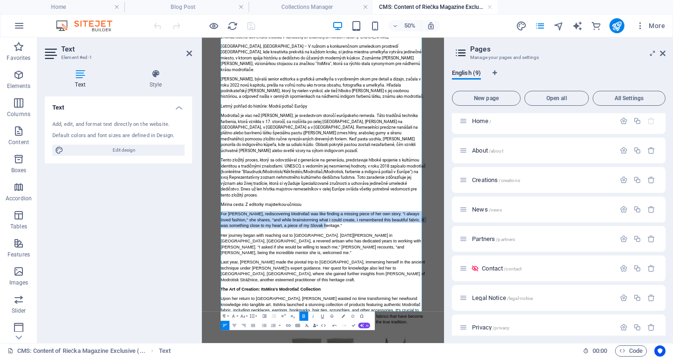
drag, startPoint x: 468, startPoint y: 388, endPoint x: 234, endPoint y: 371, distance: 234.8
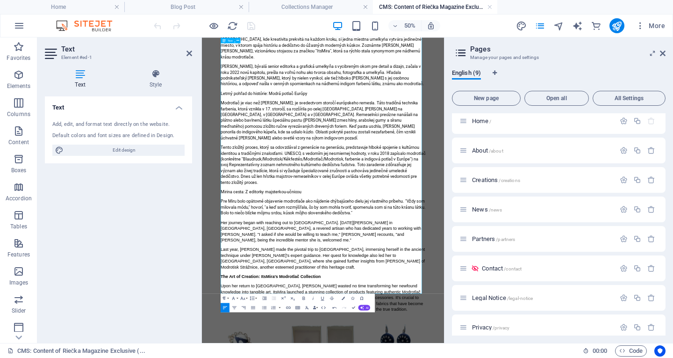
scroll to position [140, 0]
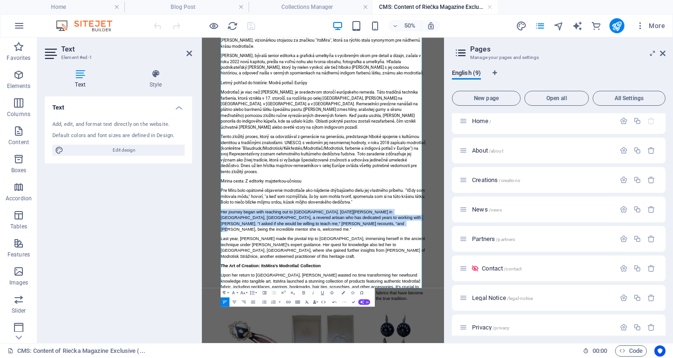
drag, startPoint x: 455, startPoint y: 385, endPoint x: 234, endPoint y: 362, distance: 222.3
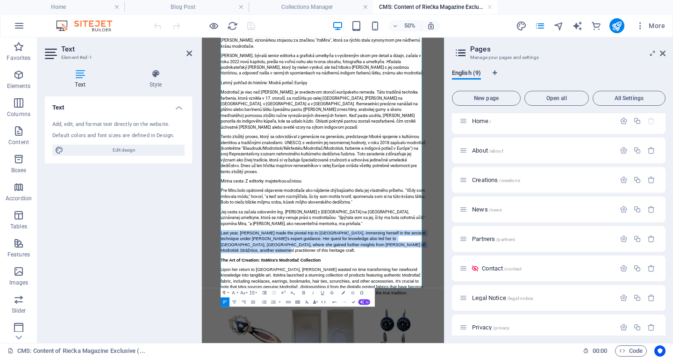
drag, startPoint x: 269, startPoint y: 439, endPoint x: 224, endPoint y: 406, distance: 55.4
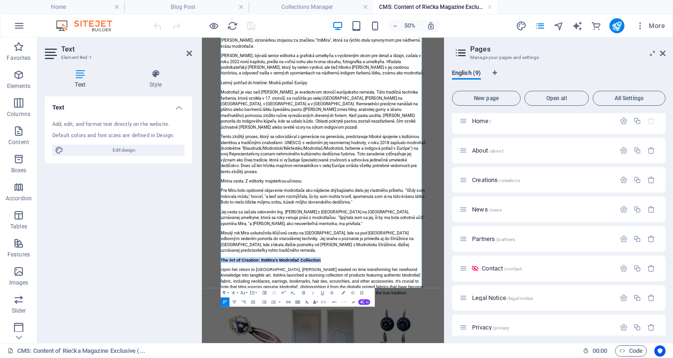
drag, startPoint x: 441, startPoint y: 456, endPoint x: 215, endPoint y: 447, distance: 225.5
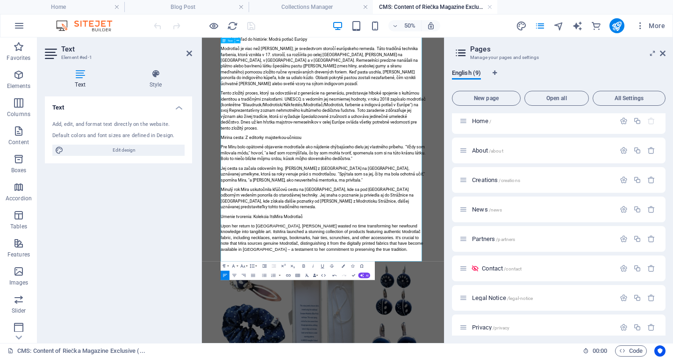
scroll to position [234, 0]
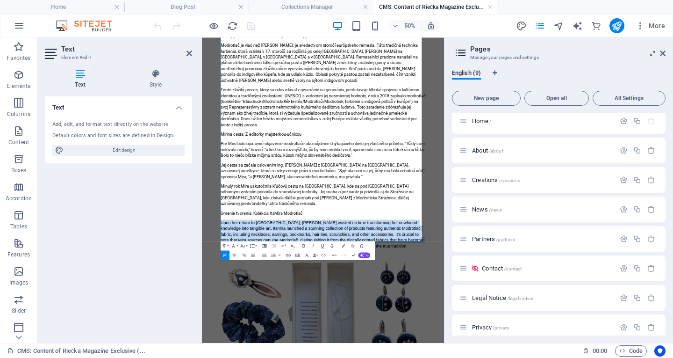
drag, startPoint x: 471, startPoint y: 429, endPoint x: 226, endPoint y: 387, distance: 249.0
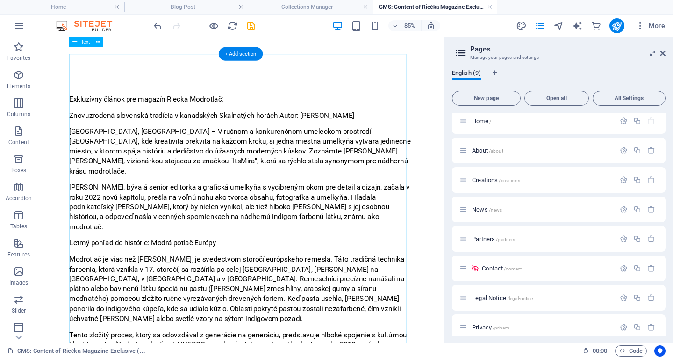
scroll to position [0, 0]
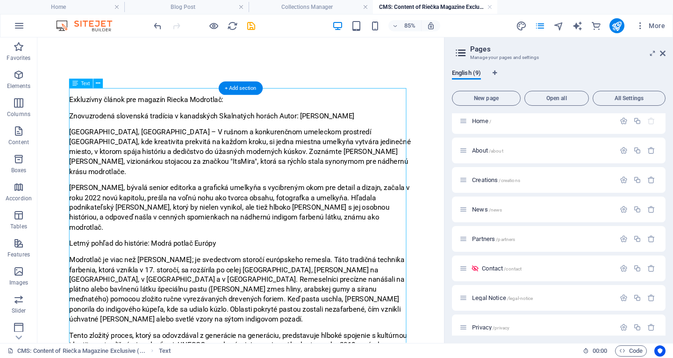
drag, startPoint x: 216, startPoint y: 107, endPoint x: 233, endPoint y: 110, distance: 17.1
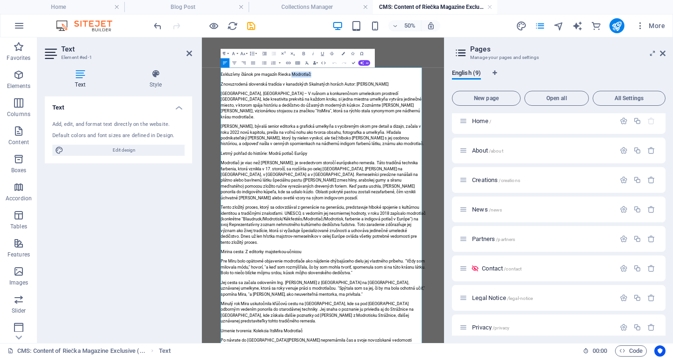
drag, startPoint x: 381, startPoint y: 106, endPoint x: 425, endPoint y: 106, distance: 43.5
click at [425, 106] on p "Exkluzívny článok pre magazín Riecka Modrotlač:" at bounding box center [443, 111] width 409 height 12
copy p "Modrotlač:"
drag, startPoint x: 380, startPoint y: 111, endPoint x: 212, endPoint y: 114, distance: 167.4
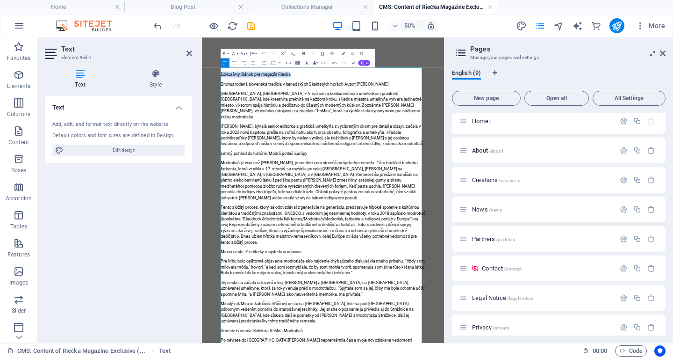
click at [303, 53] on icon "button" at bounding box center [303, 53] width 2 height 3
click at [241, 129] on p "Znovuzrodená slovenská tradícia v kanadských Skalnatých horách Autor: [PERSON_N…" at bounding box center [443, 130] width 409 height 12
click at [244, 131] on p "Znovuzrodená slovenská tradícia v kanadských Skalnatých horách Autor: [PERSON_N…" at bounding box center [443, 130] width 409 height 12
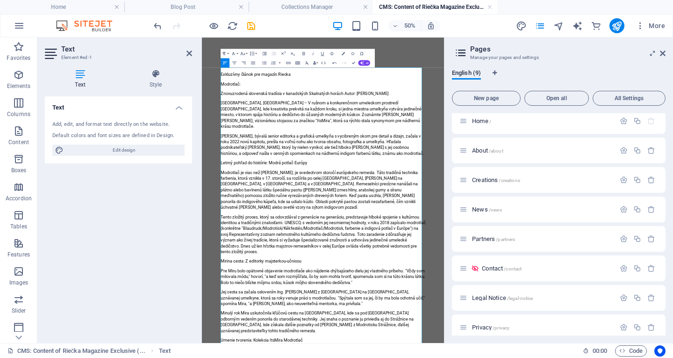
click at [242, 147] on p "Znovuzrodená slovenská tradícia v kanadských Skalnatých horách Autor: [PERSON_N…" at bounding box center [443, 149] width 409 height 12
click at [246, 146] on p "Znovuzrodená slovenská tradícia v kanadských Skalnatých horách Autor: [PERSON_N…" at bounding box center [443, 149] width 409 height 12
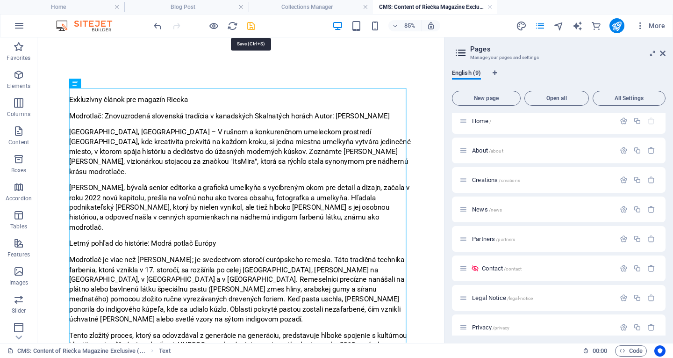
drag, startPoint x: 251, startPoint y: 27, endPoint x: 234, endPoint y: 18, distance: 19.0
click at [251, 27] on icon "save" at bounding box center [251, 26] width 11 height 11
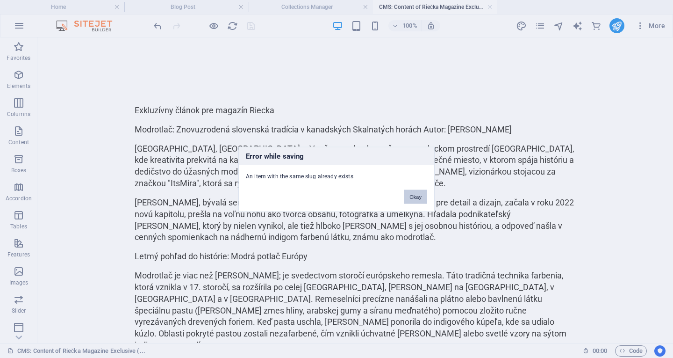
click at [417, 197] on button "Okay" at bounding box center [415, 196] width 23 height 14
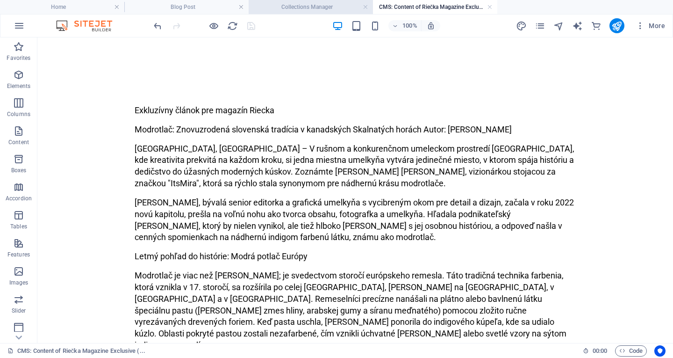
click at [302, 6] on h4 "Collections Manager" at bounding box center [311, 7] width 124 height 10
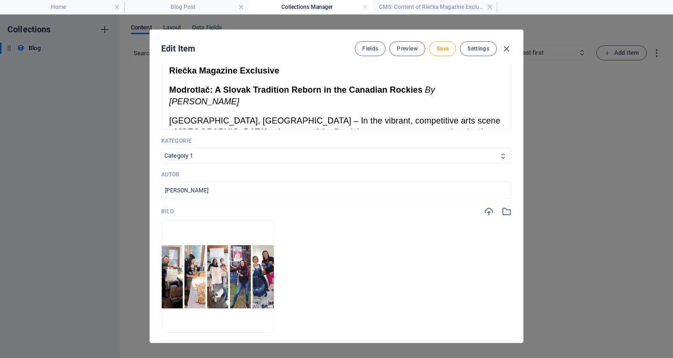
scroll to position [47, 0]
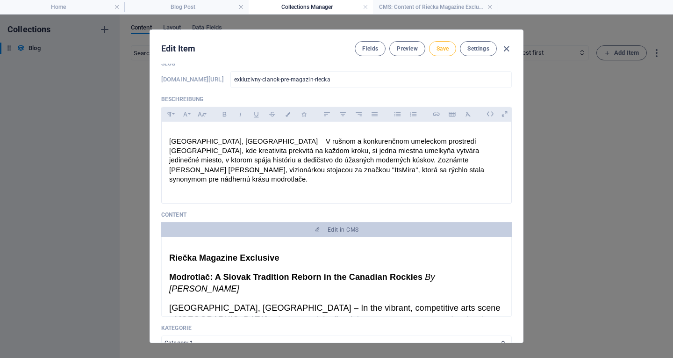
click at [445, 49] on span "Save" at bounding box center [443, 48] width 12 height 7
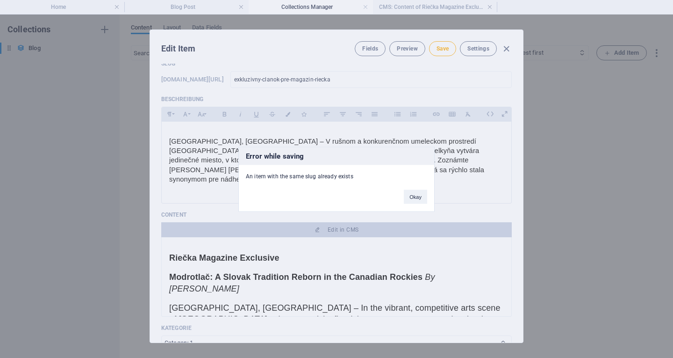
click at [417, 197] on button "Okay" at bounding box center [415, 196] width 23 height 14
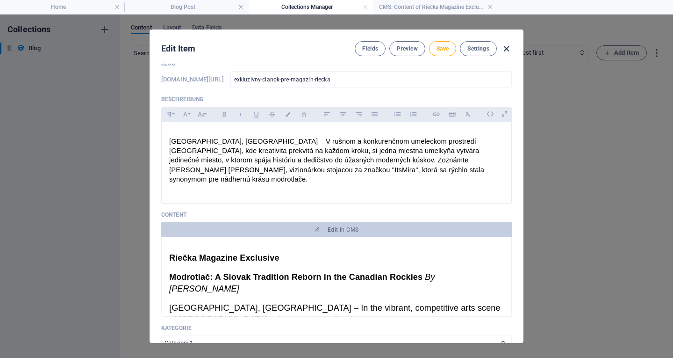
click at [507, 45] on icon "button" at bounding box center [506, 48] width 11 height 11
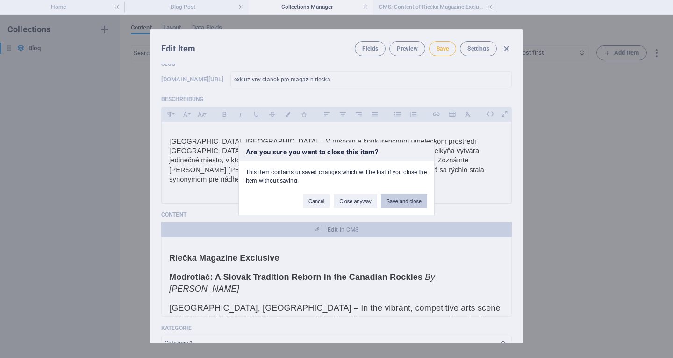
click at [400, 201] on button "Save and close" at bounding box center [404, 201] width 46 height 14
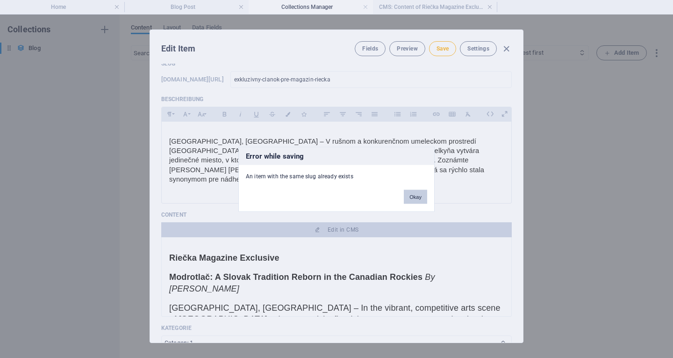
click at [415, 196] on button "Okay" at bounding box center [415, 196] width 23 height 14
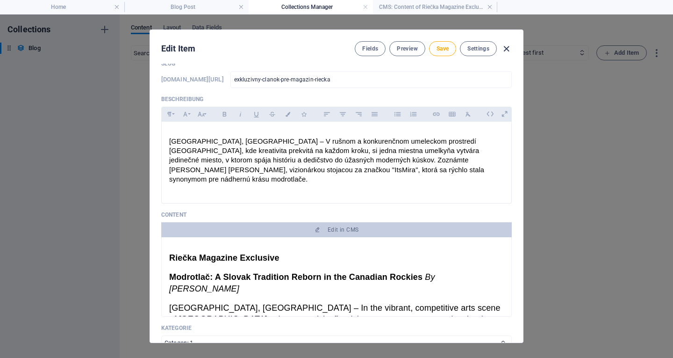
click at [506, 47] on icon "button" at bounding box center [506, 48] width 11 height 11
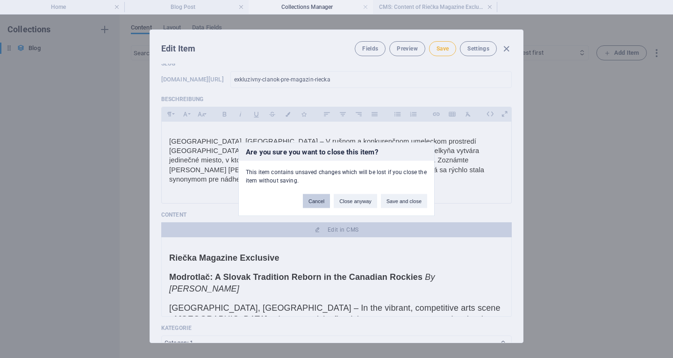
click at [316, 199] on button "Cancel" at bounding box center [316, 201] width 27 height 14
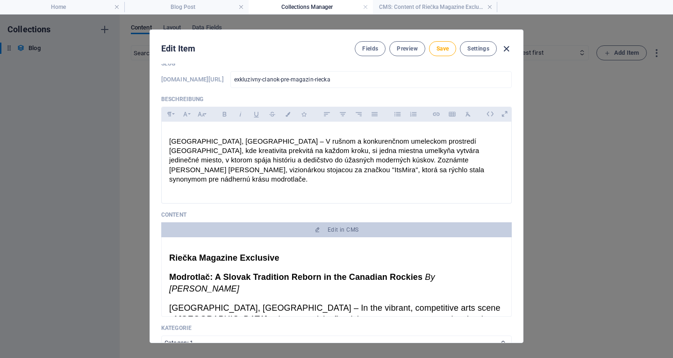
click at [506, 48] on icon "button" at bounding box center [506, 48] width 11 height 11
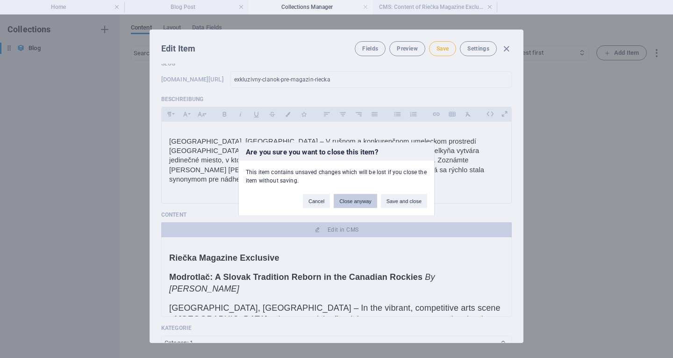
click at [362, 198] on button "Close anyway" at bounding box center [355, 201] width 43 height 14
type input "Riečka Magazine Exclusive (Copy)"
type input "riecka-magazine-exclusive-copy"
type input "[DATE]"
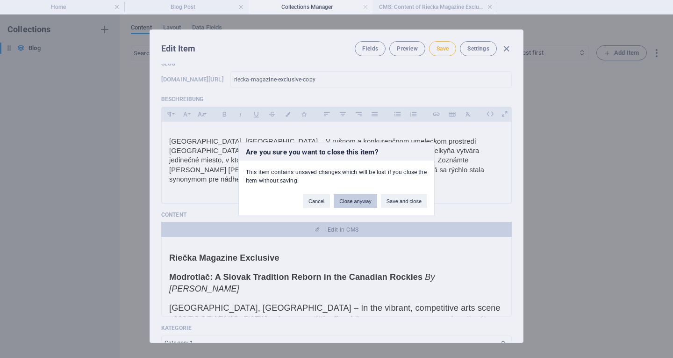
type input "riecka-magazine-exclusive-copy"
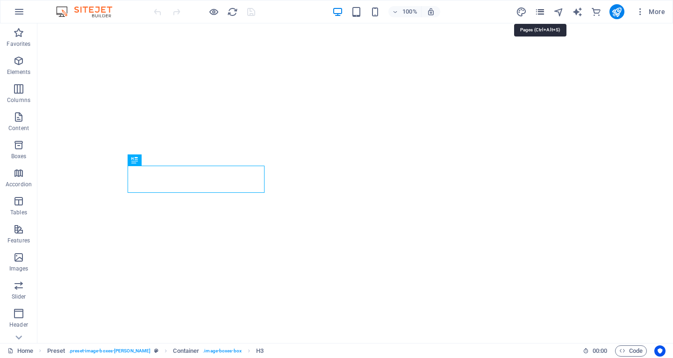
click at [541, 8] on icon "pages" at bounding box center [540, 12] width 11 height 11
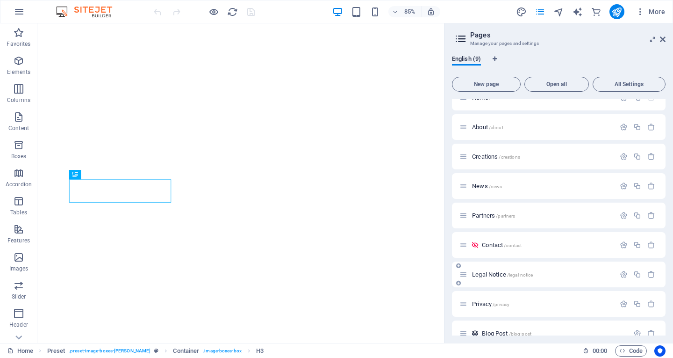
scroll to position [29, 0]
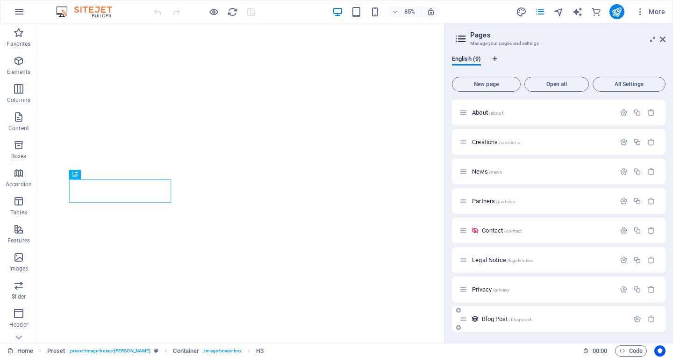
click at [519, 315] on div "Blog Post /blog-post" at bounding box center [544, 318] width 169 height 11
click at [519, 318] on span "/blog-post" at bounding box center [520, 318] width 22 height 5
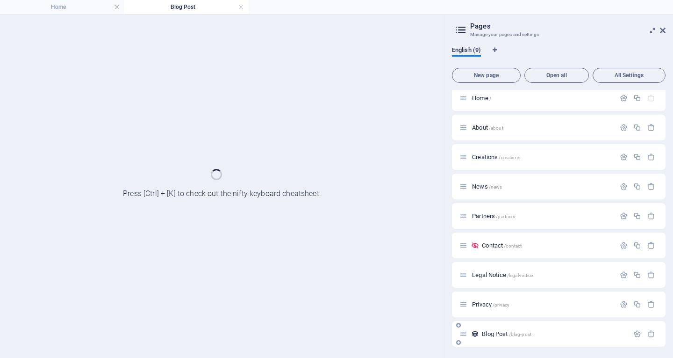
scroll to position [0, 0]
click at [519, 318] on div "Home / About /about Creations /creations News /news Partners /partners Contact …" at bounding box center [559, 215] width 214 height 261
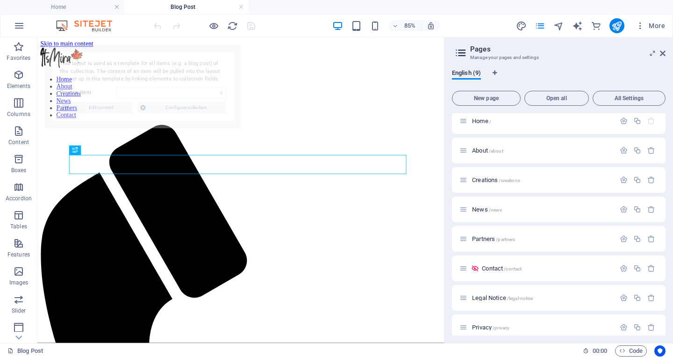
select select "68b6c526f6962809470469e4"
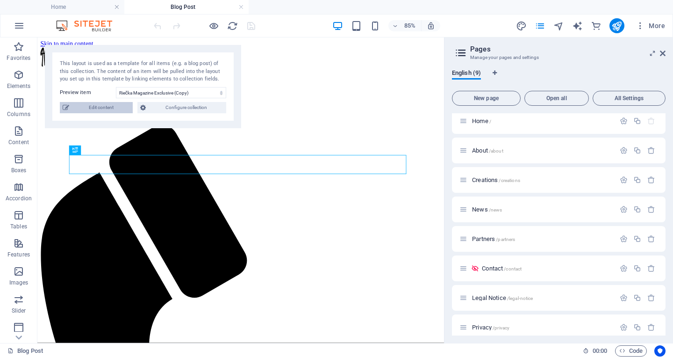
click at [99, 105] on span "Edit content" at bounding box center [101, 107] width 58 height 11
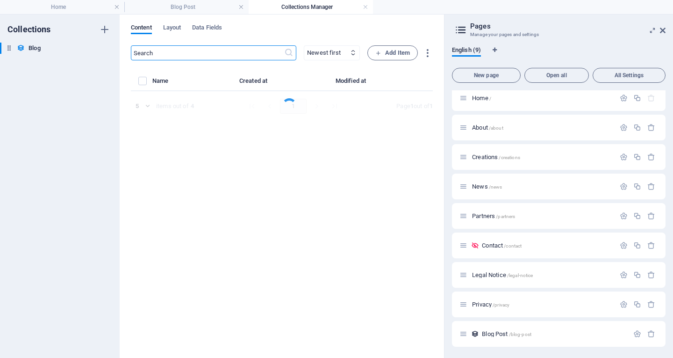
select select "Category 1"
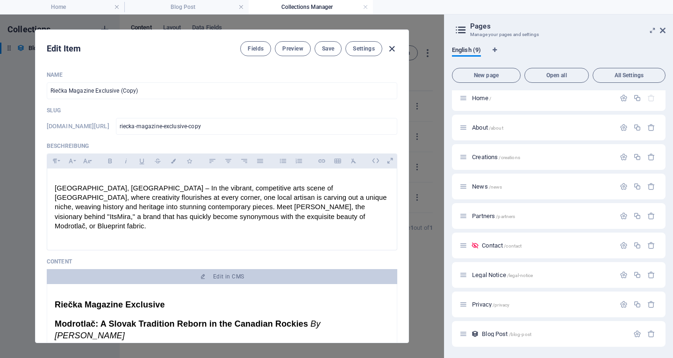
click at [390, 48] on icon "button" at bounding box center [392, 48] width 11 height 11
type input "[DATE]"
type input "riecka-magazine-exclusive-copy"
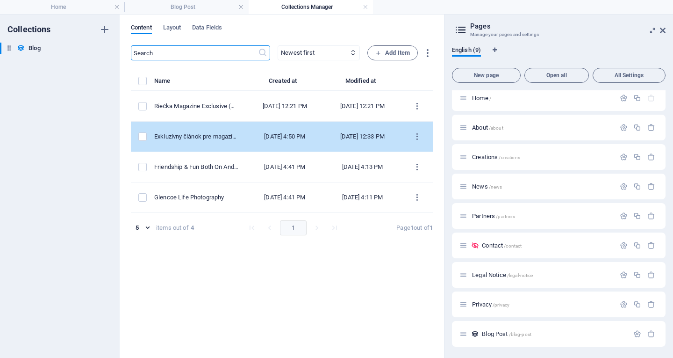
click at [322, 133] on td "[DATE] 4:50 PM" at bounding box center [285, 137] width 78 height 30
select select "Category 1"
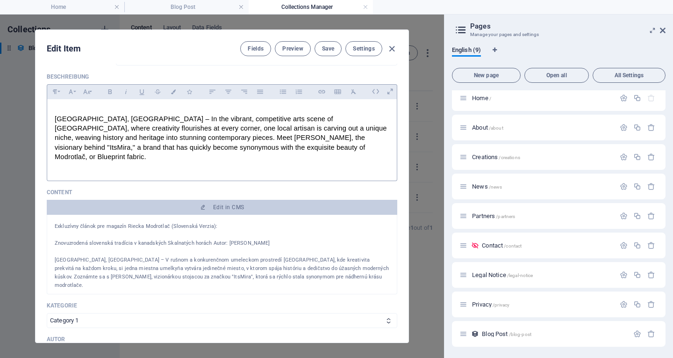
scroll to position [47, 0]
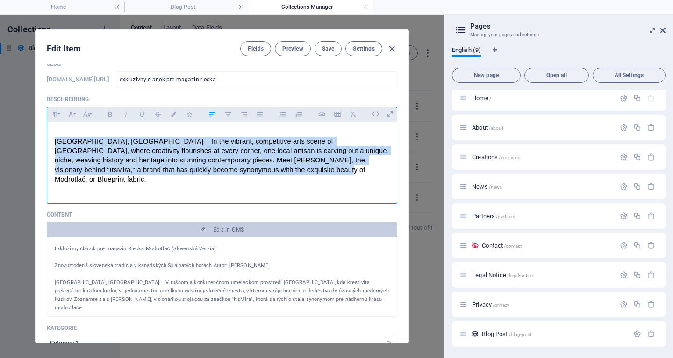
drag, startPoint x: 248, startPoint y: 164, endPoint x: 43, endPoint y: 139, distance: 206.7
click at [43, 139] on div "Name Exkluzívny článok pre magazín Riecka ​ Slug www.example.com/blog-post/ exk…" at bounding box center [222, 203] width 373 height 279
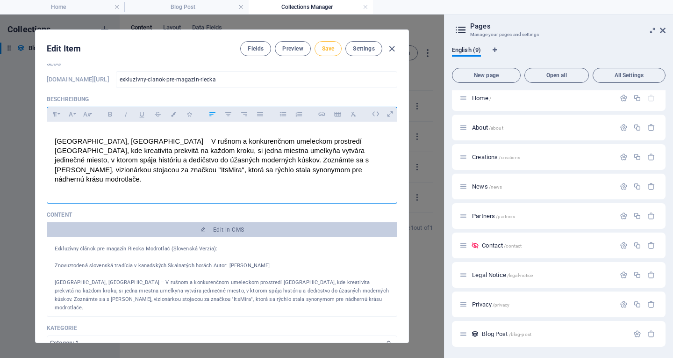
click at [326, 42] on button "Save" at bounding box center [328, 48] width 27 height 15
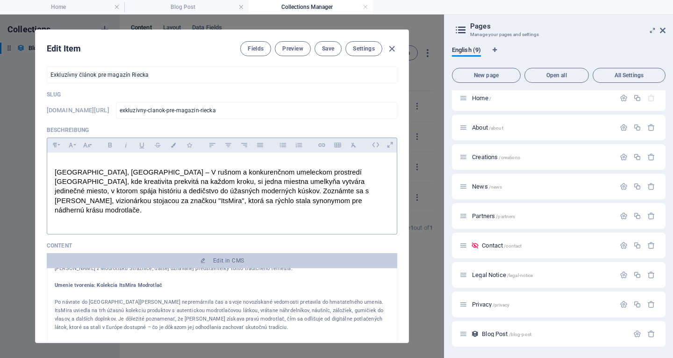
scroll to position [0, 0]
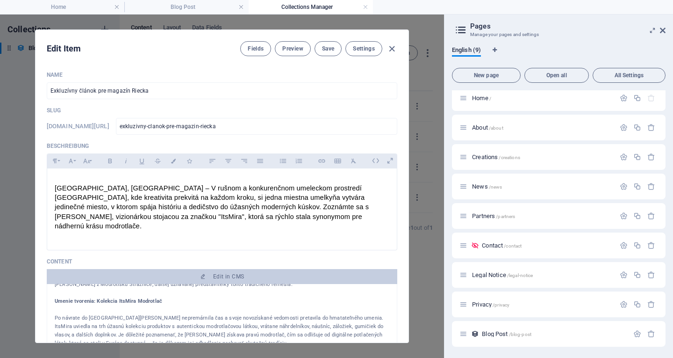
drag, startPoint x: 393, startPoint y: 45, endPoint x: 391, endPoint y: 67, distance: 22.0
click at [391, 67] on div "Edit Item Fields Preview Save Settings Name Exkluzívny článok pre magazín Rieck…" at bounding box center [222, 186] width 373 height 312
click at [390, 48] on icon "button" at bounding box center [392, 48] width 11 height 11
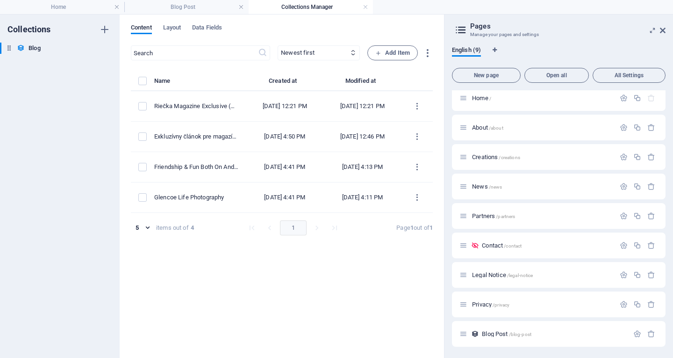
type input "[DATE]"
type input "exkluzivny-clanok-pre-magazin-riecka"
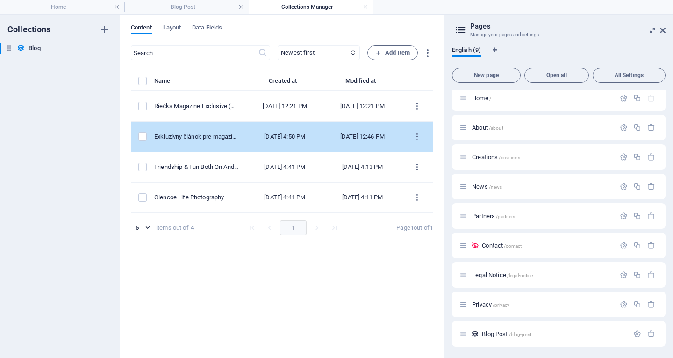
click at [218, 135] on td "Exkluzívny článok pre magazín Riecka" at bounding box center [200, 137] width 92 height 30
select select "Category 1"
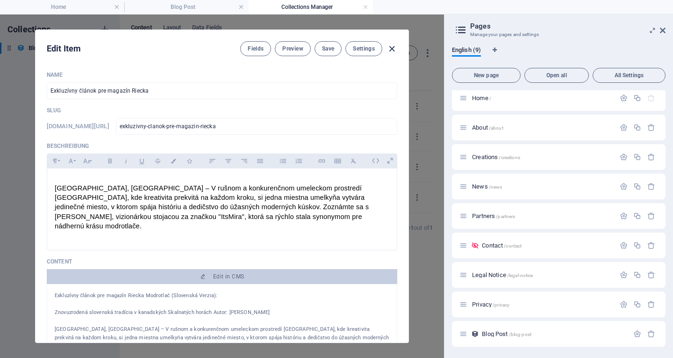
click at [392, 45] on icon "button" at bounding box center [392, 48] width 11 height 11
type input "[DATE]"
type input "exkluzivny-clanok-pre-magazin-riecka"
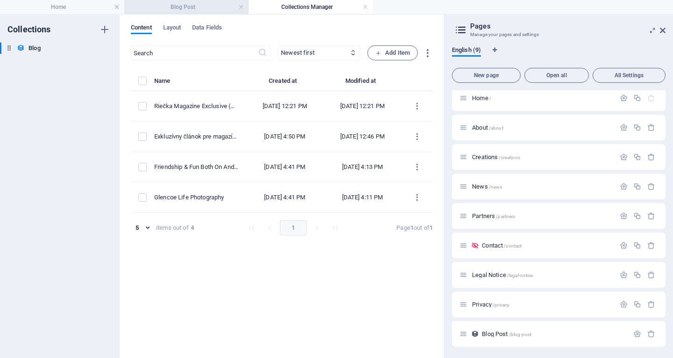
click at [194, 5] on h4 "Blog Post" at bounding box center [186, 7] width 124 height 10
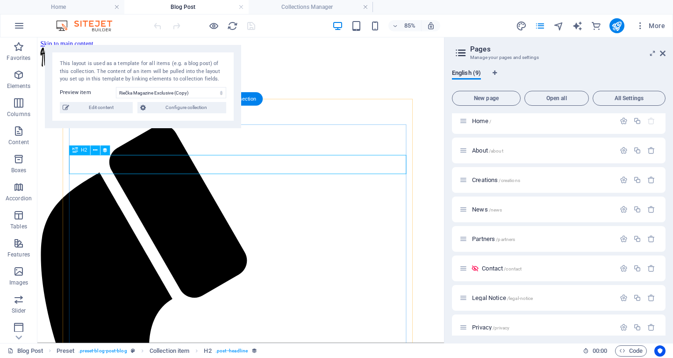
select select "name"
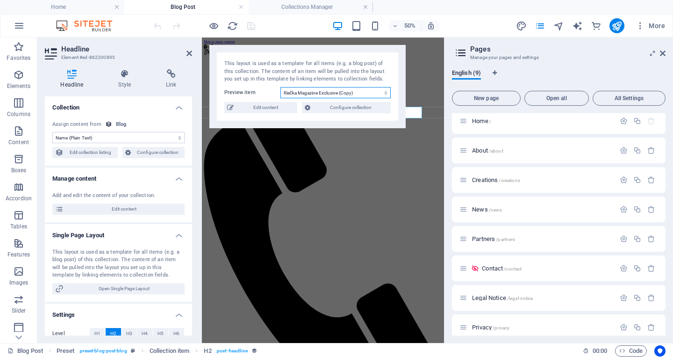
click at [343, 92] on select "Riečka Magazine Exclusive (Copy) Exkluzívny článok pre magazín Riecka Friendshi…" at bounding box center [335, 92] width 110 height 11
select select "68a74643cf517b3c700e7a01"
click at [280, 87] on select "Riečka Magazine Exclusive (Copy) Exkluzívny článok pre magazín Riecka Friendshi…" at bounding box center [335, 92] width 110 height 11
click at [265, 104] on span "Edit content" at bounding box center [266, 107] width 58 height 11
select select "Category 1"
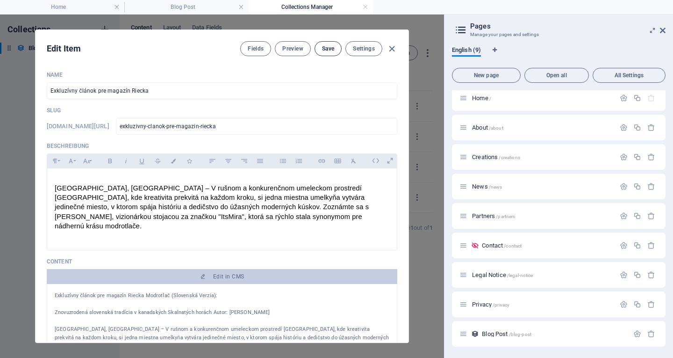
click at [325, 47] on span "Save" at bounding box center [328, 48] width 12 height 7
click at [392, 45] on icon "button" at bounding box center [392, 48] width 11 height 11
type input "[DATE]"
type input "exkluzivny-clanok-pre-magazin-riecka"
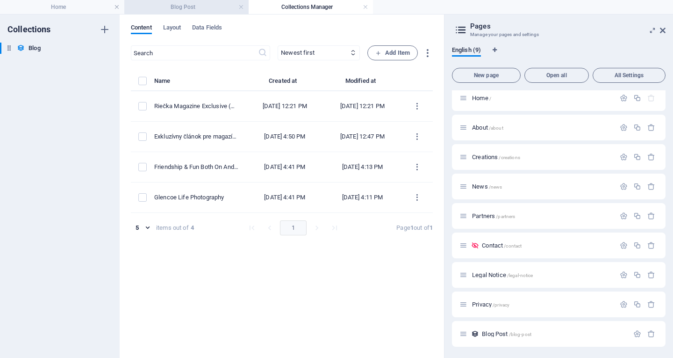
click at [197, 6] on h4 "Blog Post" at bounding box center [186, 7] width 124 height 10
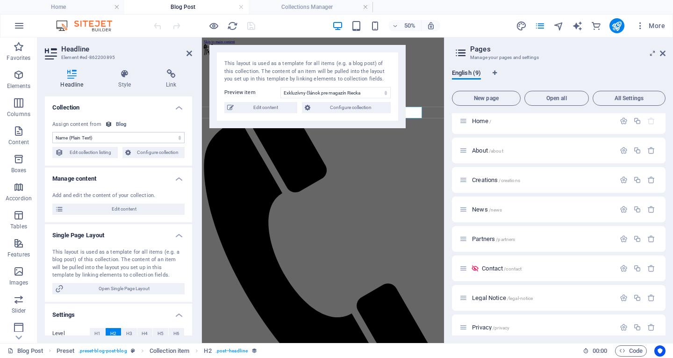
click at [179, 136] on select "No assignment, content remains static Created at (Date) Updated at (Date) Name …" at bounding box center [118, 137] width 132 height 11
click at [618, 22] on icon "publish" at bounding box center [616, 26] width 11 height 11
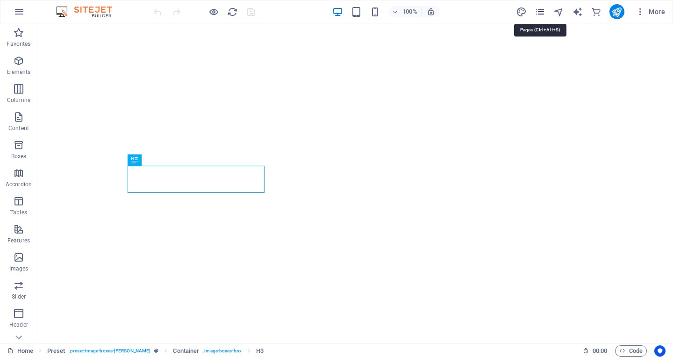
click at [542, 8] on icon "pages" at bounding box center [540, 12] width 11 height 11
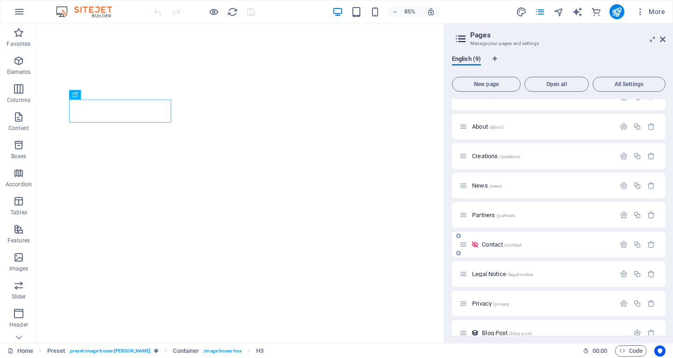
scroll to position [29, 0]
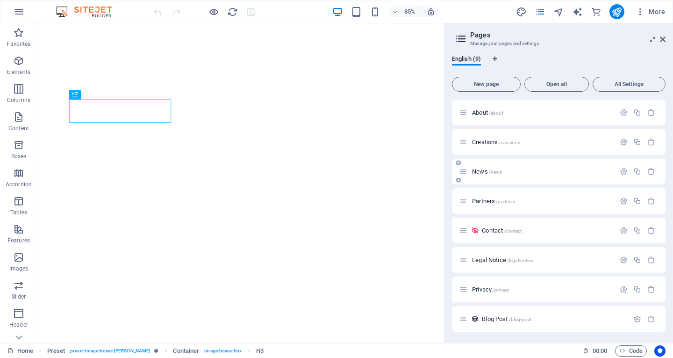
click at [497, 170] on span "/news" at bounding box center [496, 171] width 14 height 5
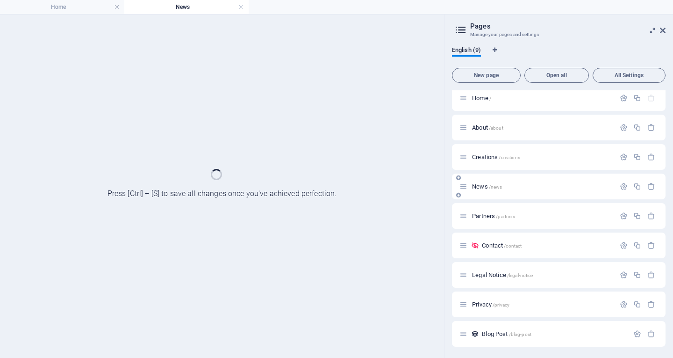
scroll to position [5, 0]
click at [497, 170] on div "Home / About /about Creations /creations News /news Partners /partners Contact …" at bounding box center [559, 215] width 214 height 261
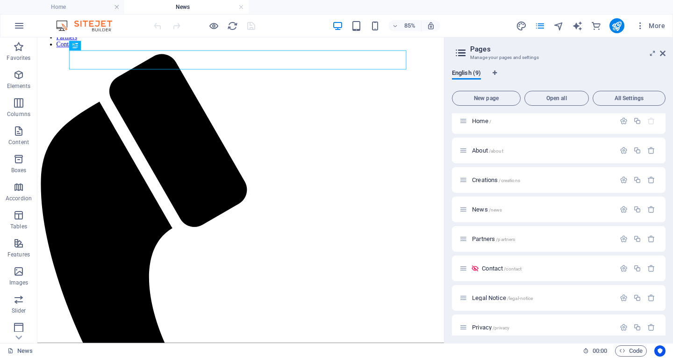
scroll to position [89, 0]
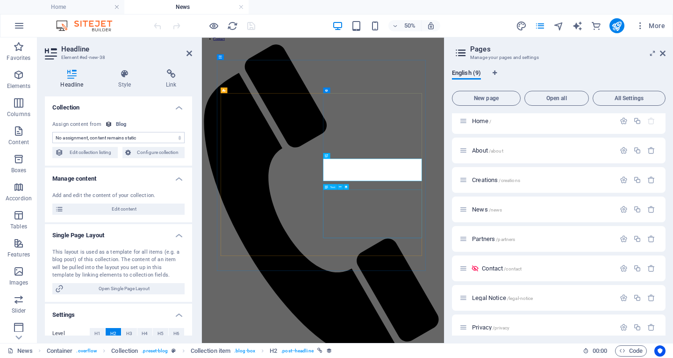
scroll to position [28, 0]
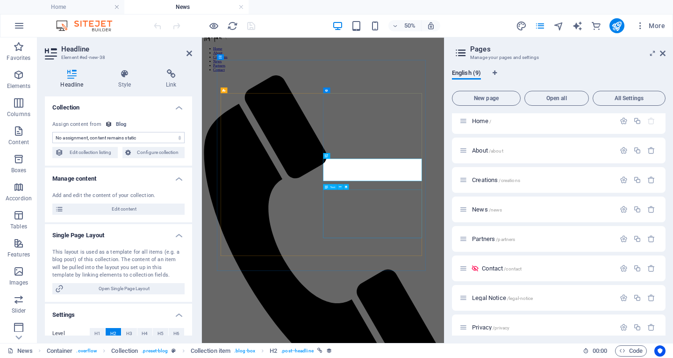
select select "name"
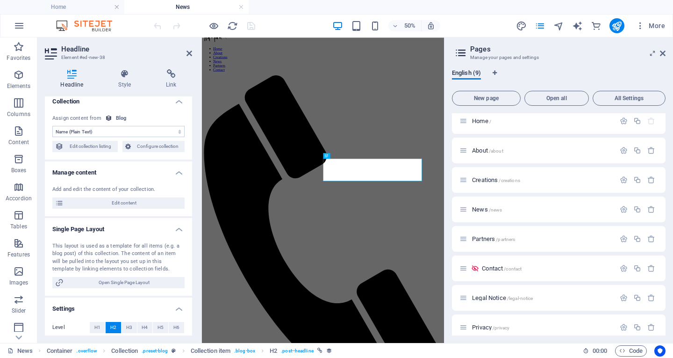
scroll to position [0, 0]
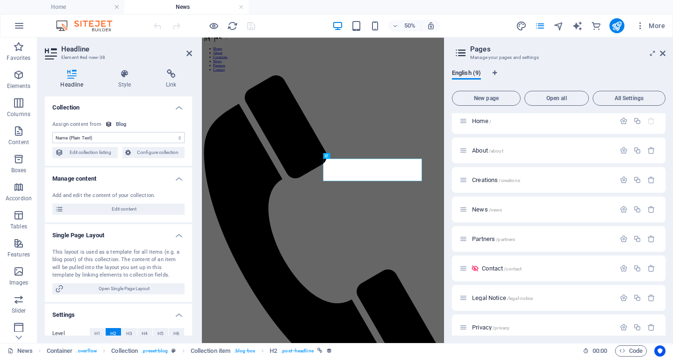
click at [176, 137] on select "No assignment, content remains static Created at (Date) Updated at (Date) Name …" at bounding box center [118, 137] width 132 height 11
click at [80, 151] on span "Edit collection listing" at bounding box center [90, 152] width 49 height 11
select select "columns.publishing_date_DESC"
select select "columns.status"
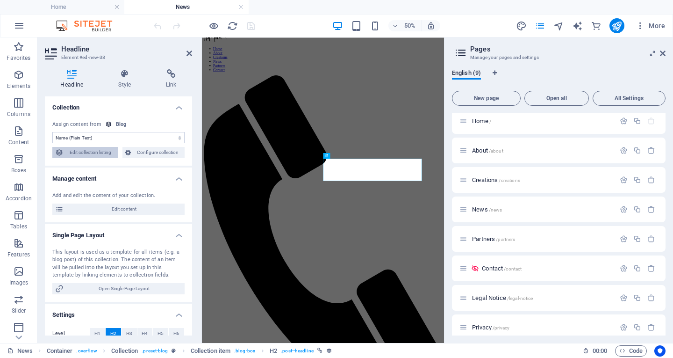
select select "columns.publishing_date"
select select "past"
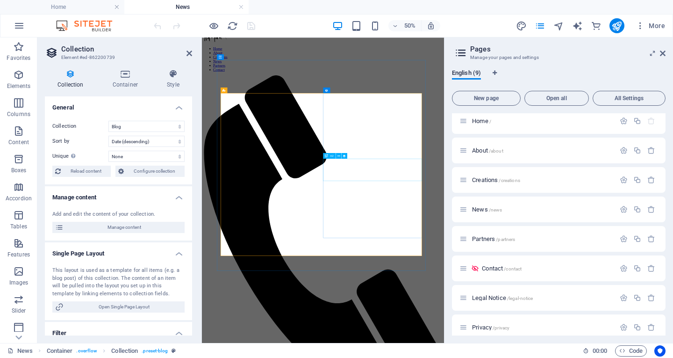
select select "name"
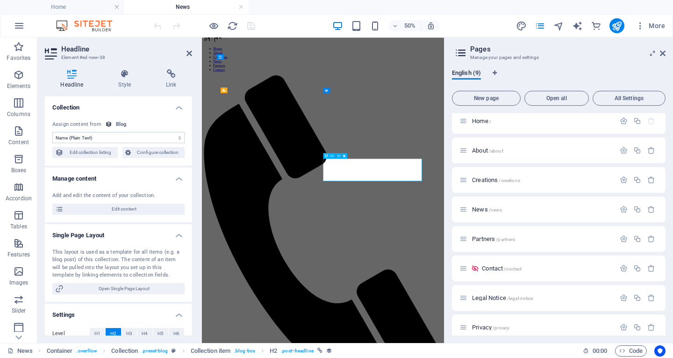
click at [150, 152] on span "Configure collection" at bounding box center [158, 152] width 49 height 11
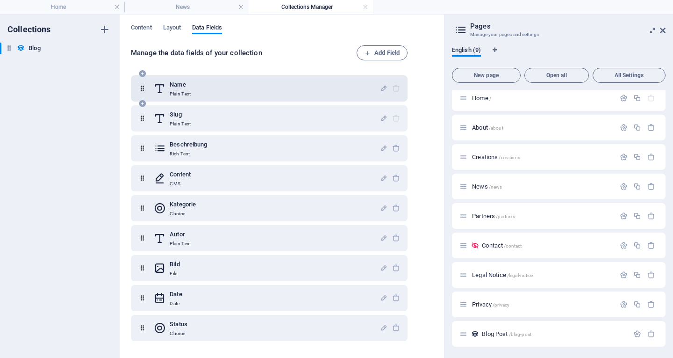
click at [187, 87] on h6 "Name" at bounding box center [180, 84] width 21 height 11
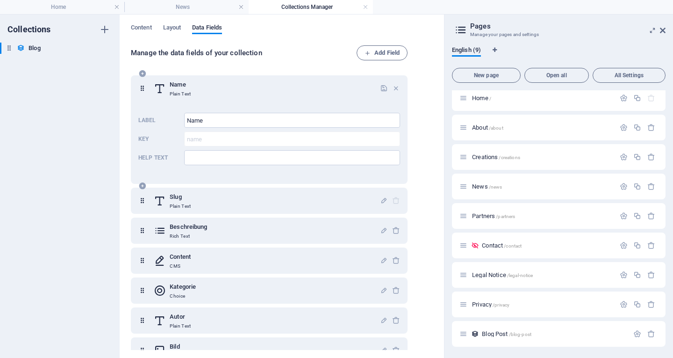
click at [187, 87] on h6 "Name" at bounding box center [180, 84] width 21 height 11
click at [394, 87] on icon "button" at bounding box center [396, 88] width 8 height 8
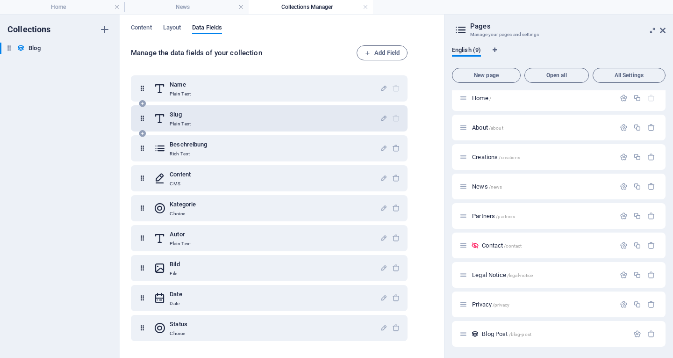
click at [184, 116] on h6 "Slug" at bounding box center [180, 114] width 21 height 11
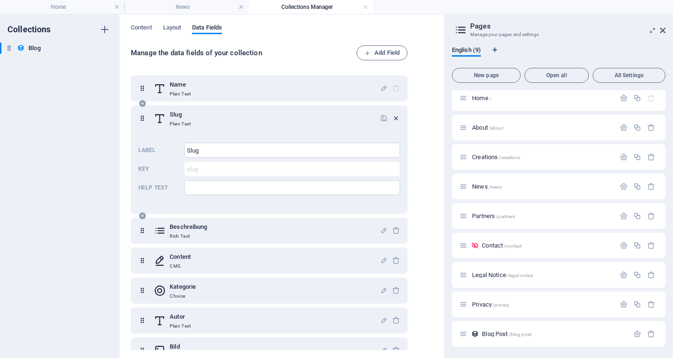
click at [396, 117] on icon "button" at bounding box center [396, 118] width 8 height 8
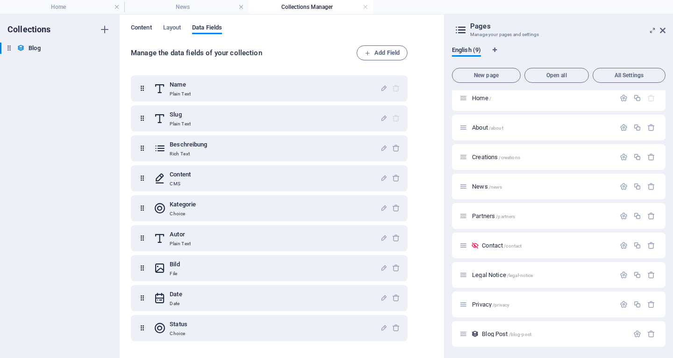
click at [141, 24] on span "Content" at bounding box center [141, 28] width 21 height 13
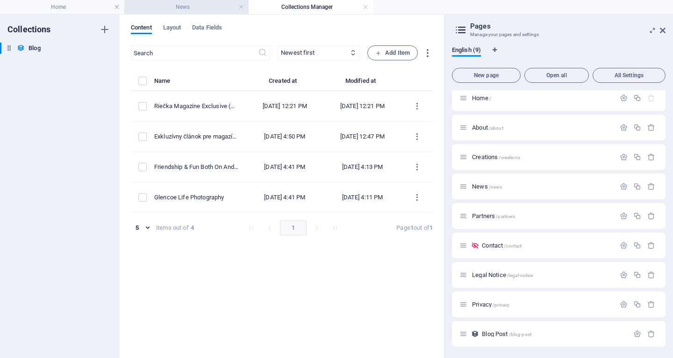
click at [200, 7] on h4 "News" at bounding box center [186, 7] width 124 height 10
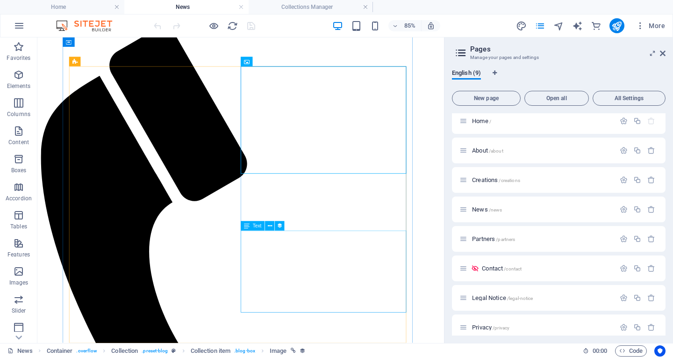
scroll to position [140, 0]
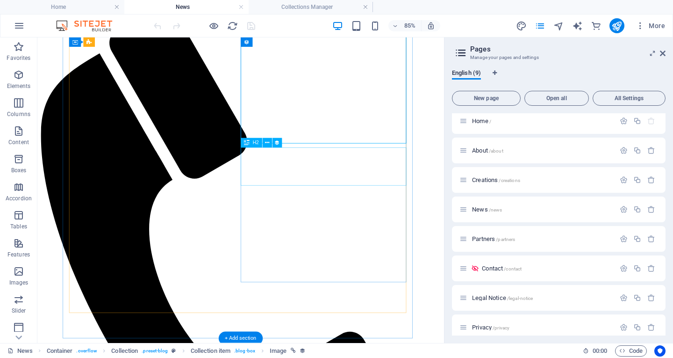
select select "name"
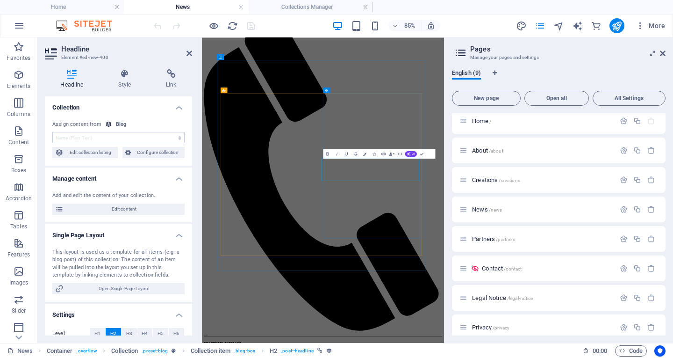
scroll to position [28, 0]
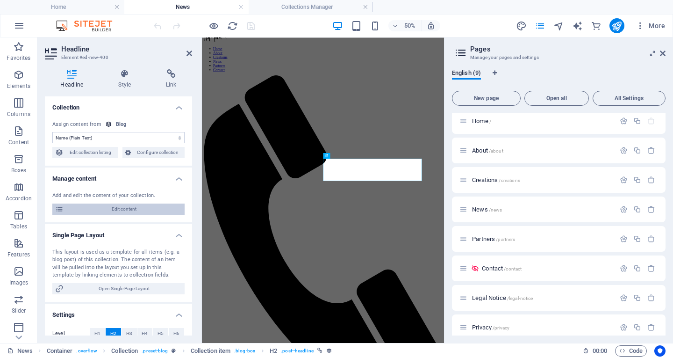
click at [110, 206] on span "Edit content" at bounding box center [123, 208] width 115 height 11
select select "Category 1"
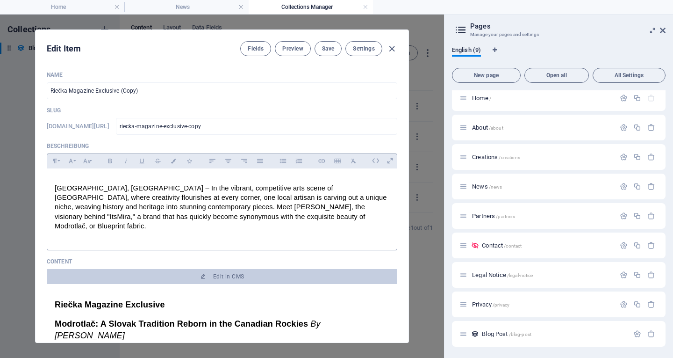
scroll to position [0, 0]
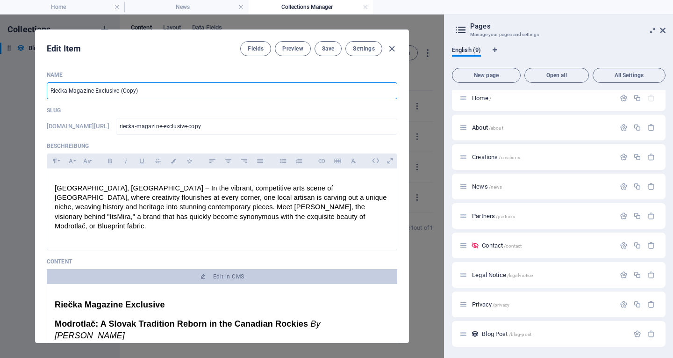
click at [151, 92] on input "Riečka Magazine Exclusive (Copy)" at bounding box center [222, 90] width 351 height 17
type input "Riečka Magazine Exclusive"
click at [329, 48] on span "Save" at bounding box center [328, 48] width 12 height 7
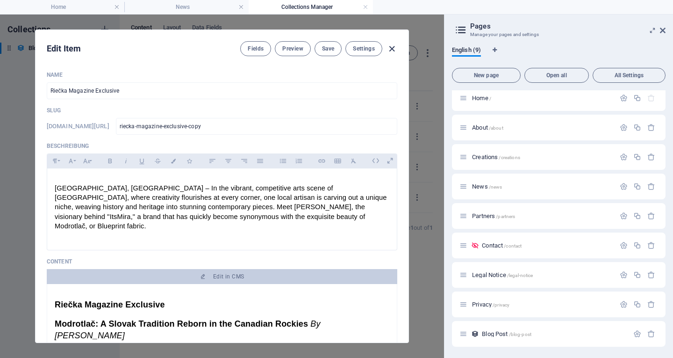
click at [393, 47] on icon "button" at bounding box center [392, 48] width 11 height 11
type input "[DATE]"
type input "riecka-magazine-exclusive-copy"
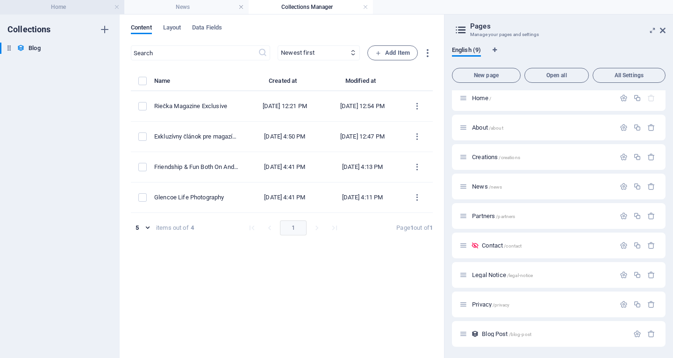
click at [56, 5] on h4 "Home" at bounding box center [62, 7] width 124 height 10
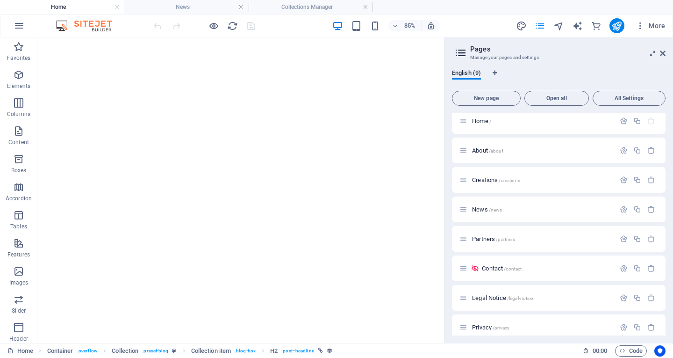
scroll to position [439, 0]
click at [217, 8] on h4 "News" at bounding box center [186, 7] width 124 height 10
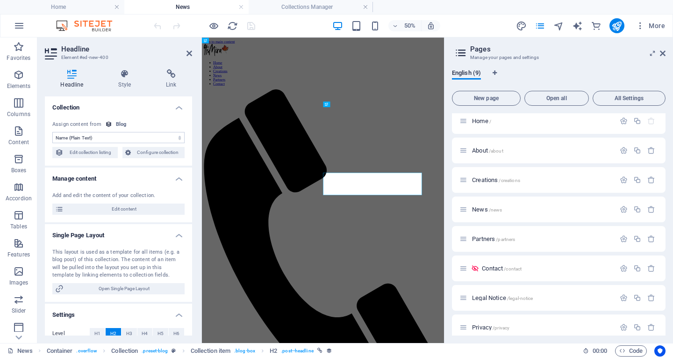
scroll to position [28, 0]
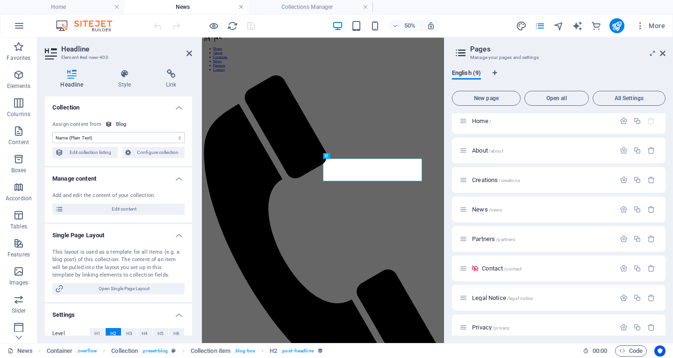
click at [239, 6] on link at bounding box center [241, 7] width 6 height 9
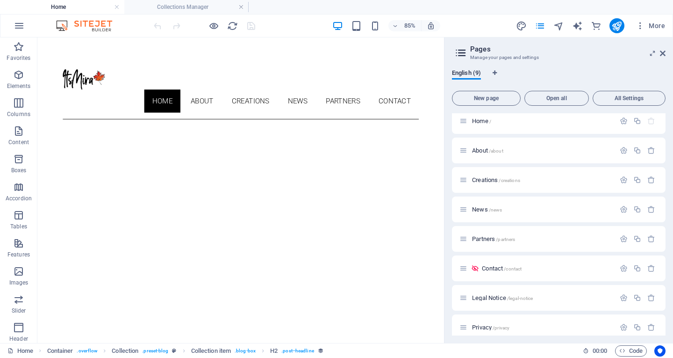
scroll to position [439, 0]
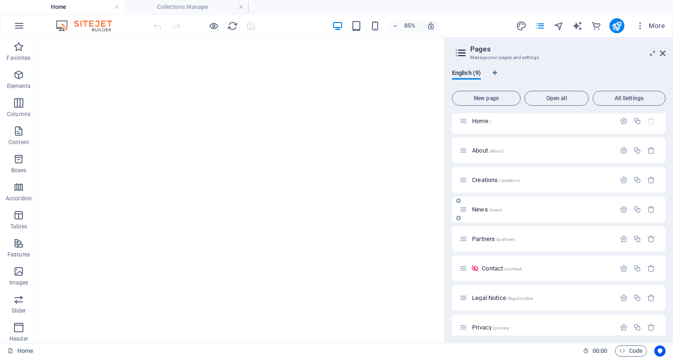
click at [478, 209] on span "News /news" at bounding box center [487, 209] width 30 height 7
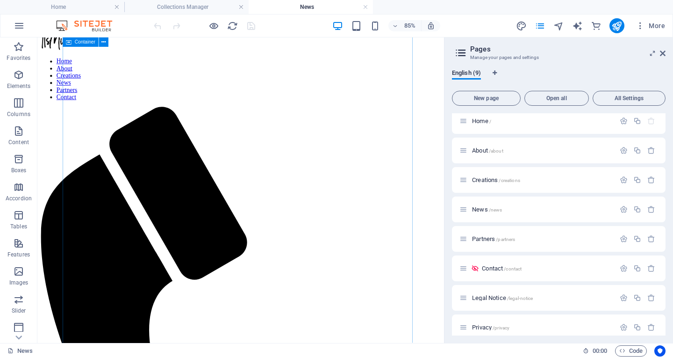
scroll to position [0, 0]
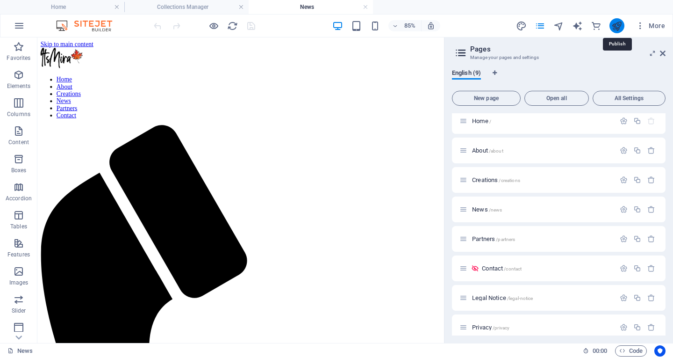
click at [617, 22] on icon "publish" at bounding box center [616, 26] width 11 height 11
